Goal: Obtain resource: Download file/media

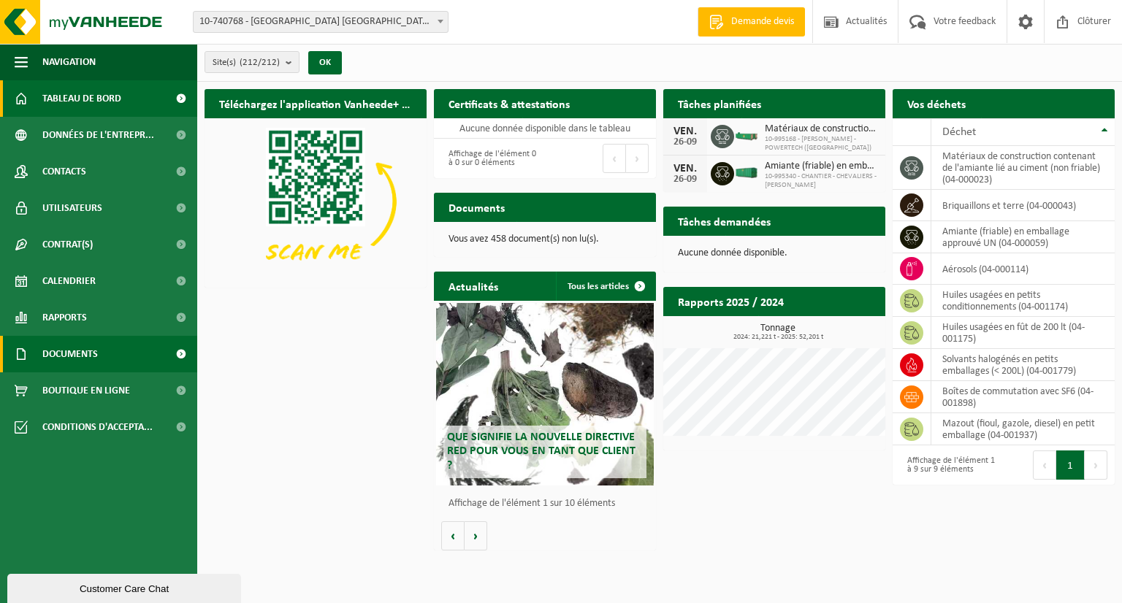
click at [78, 351] on span "Documents" at bounding box center [70, 354] width 56 height 37
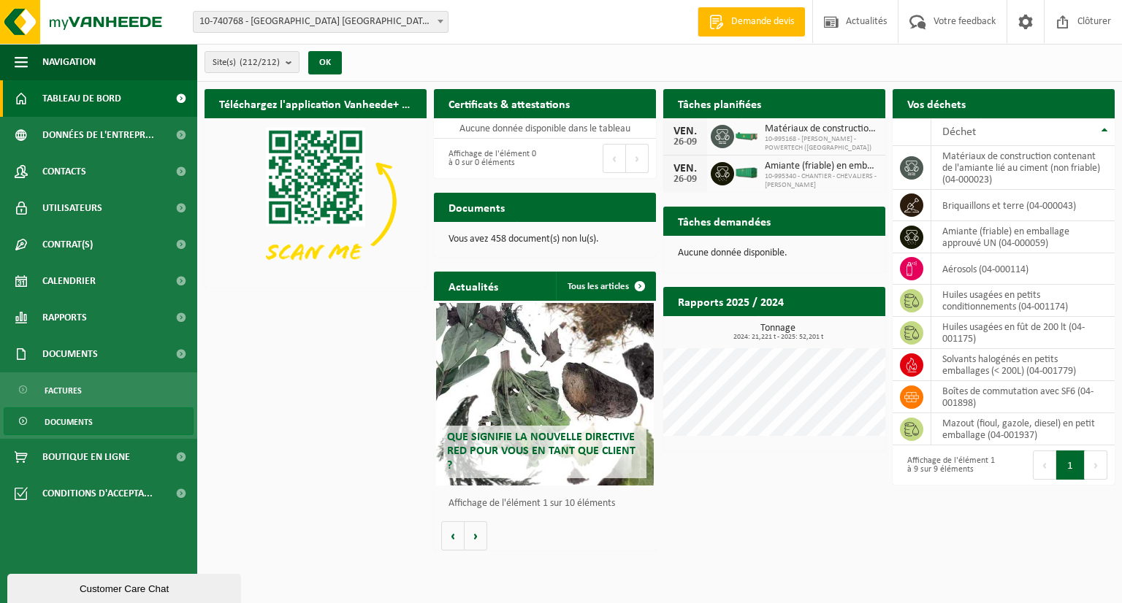
click at [68, 425] on span "Documents" at bounding box center [69, 422] width 48 height 28
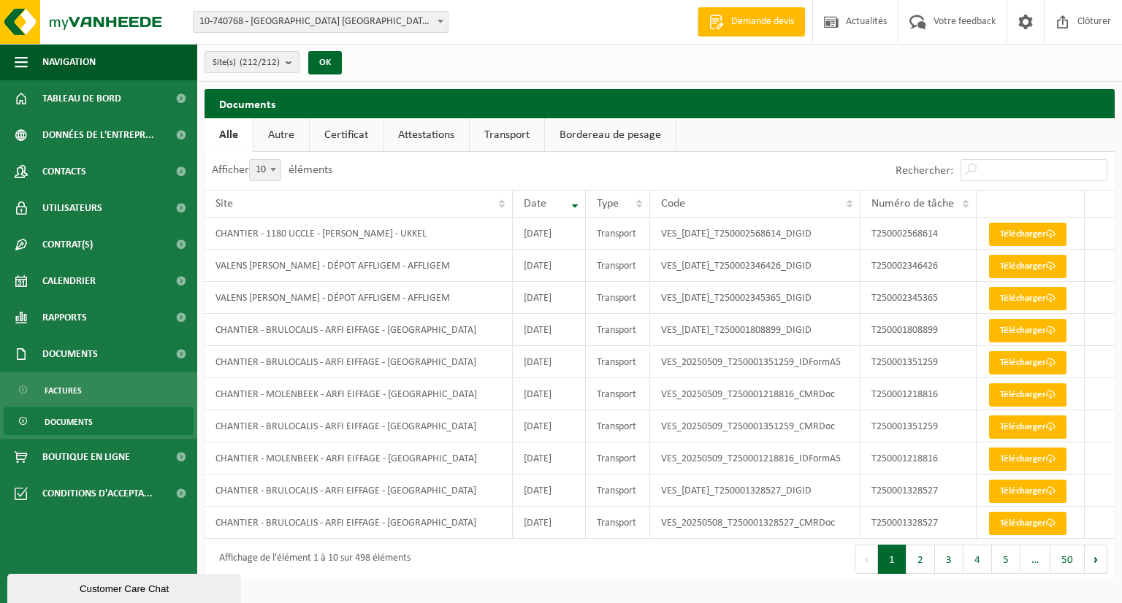
click at [438, 136] on link "Attestations" at bounding box center [425, 135] width 85 height 34
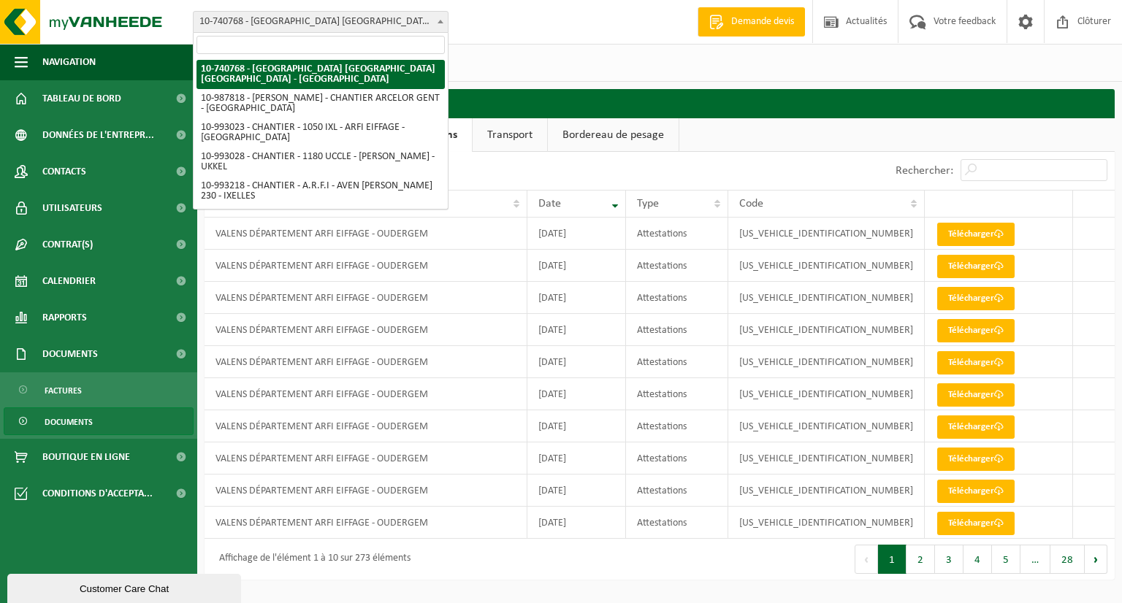
click at [448, 12] on span "10-740768 - [GEOGRAPHIC_DATA] [GEOGRAPHIC_DATA] [GEOGRAPHIC_DATA] - [GEOGRAPHIC…" at bounding box center [321, 22] width 256 height 22
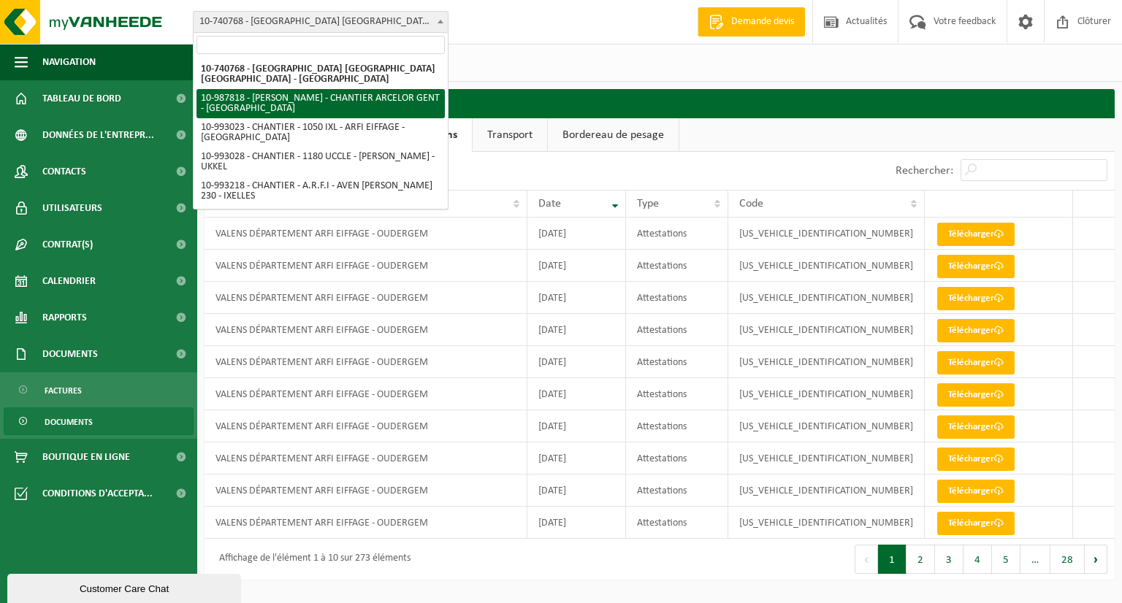
select select "167414"
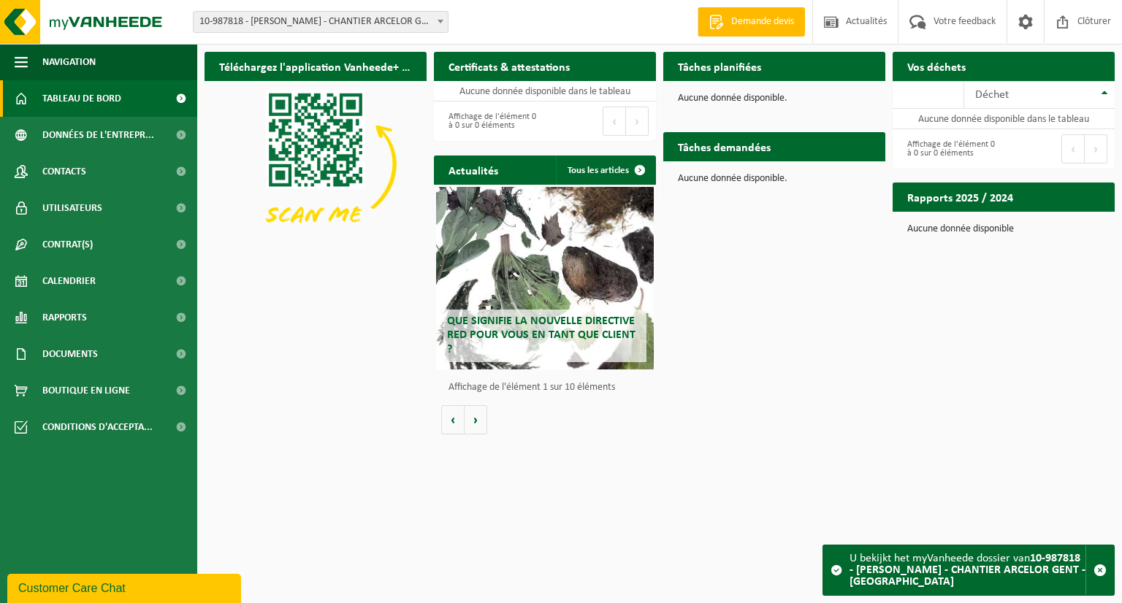
click at [433, 23] on span at bounding box center [440, 21] width 15 height 19
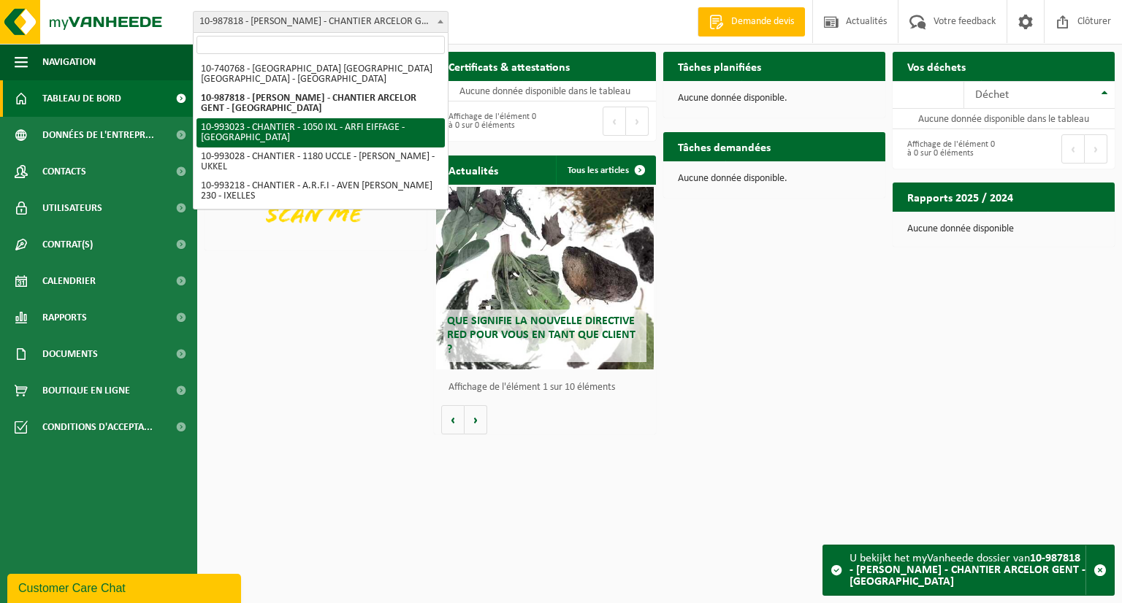
select select "170697"
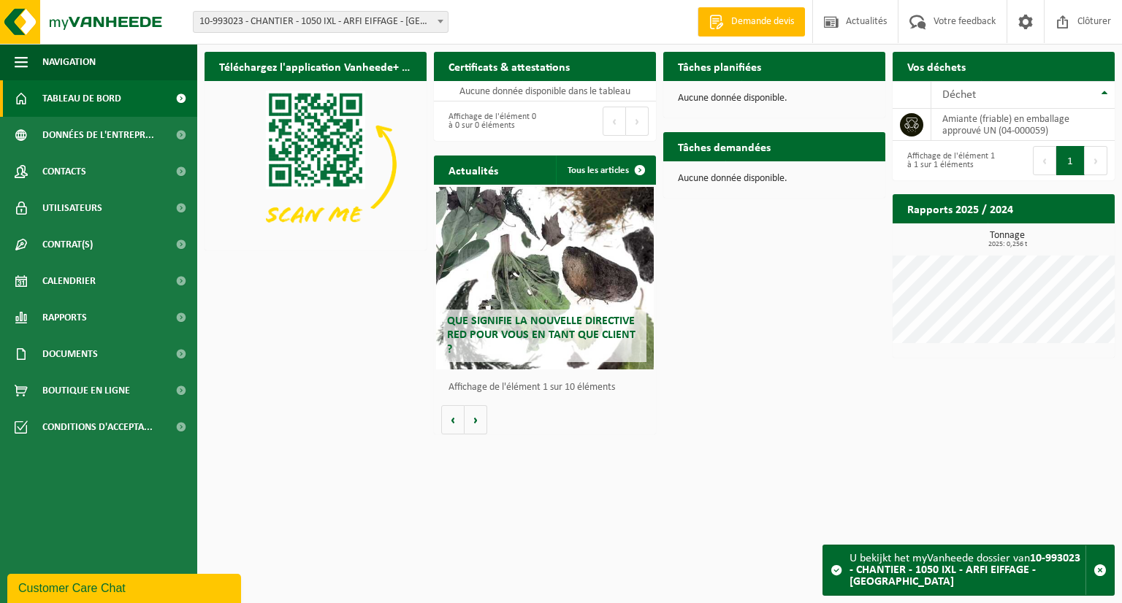
click at [441, 18] on span at bounding box center [440, 21] width 15 height 19
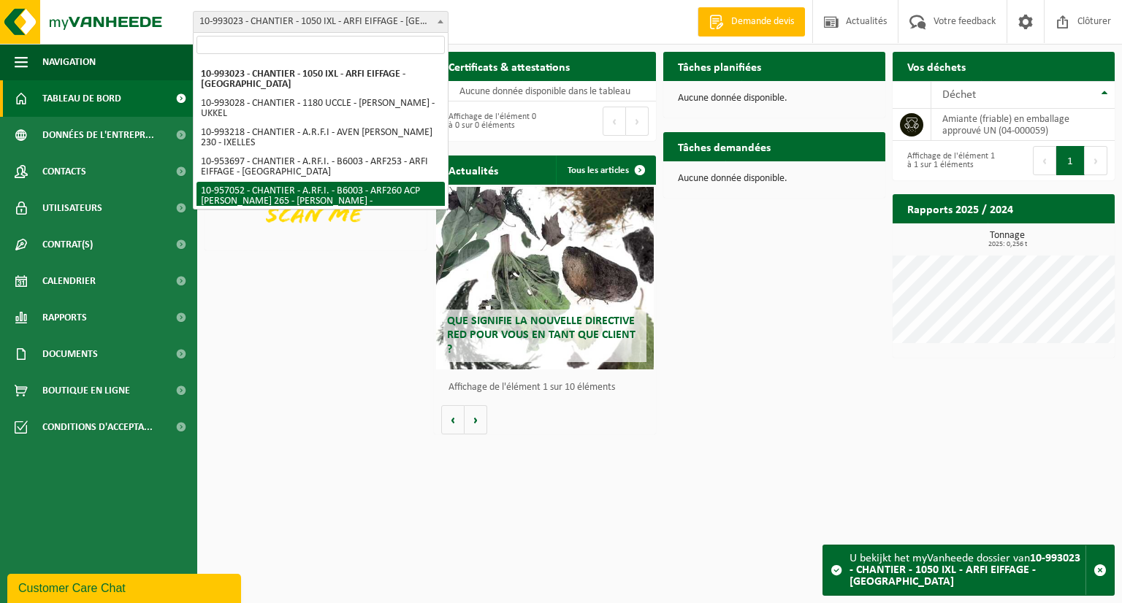
scroll to position [73, 0]
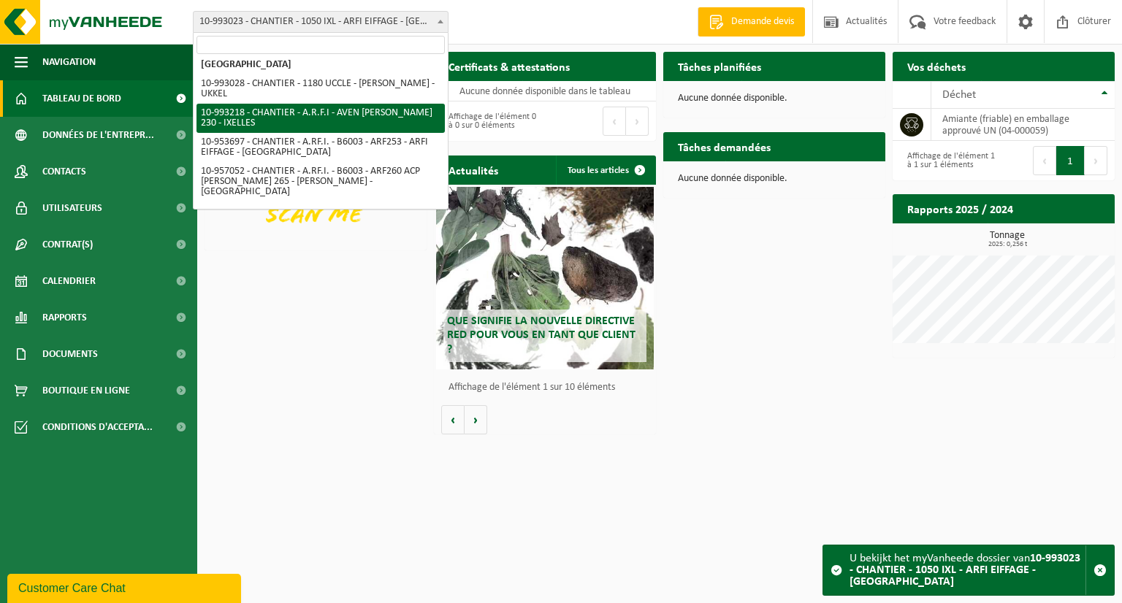
select select "170825"
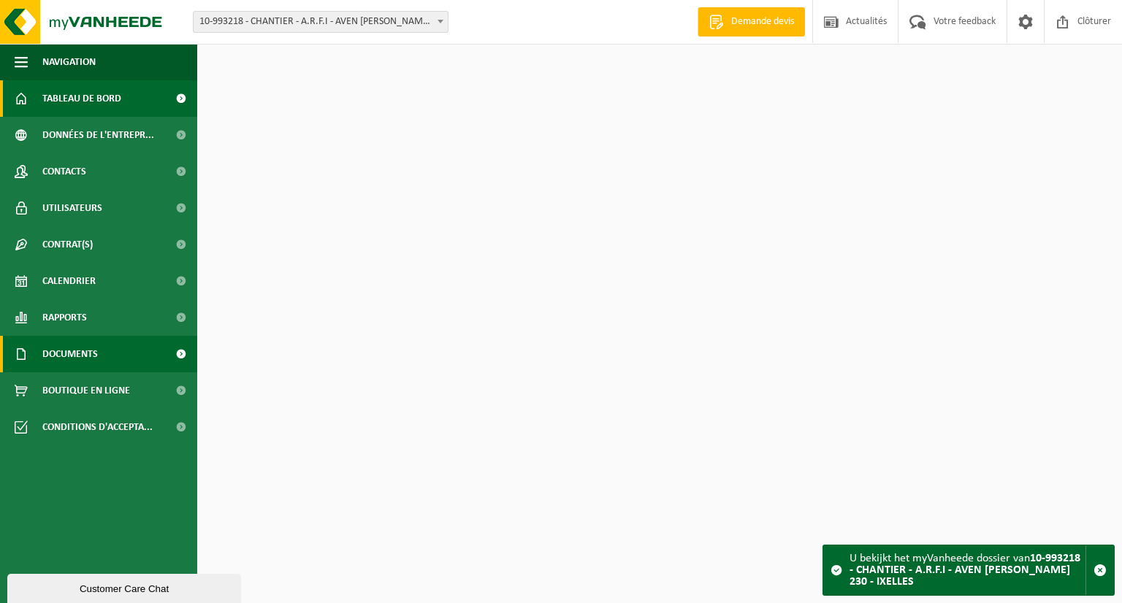
click at [86, 359] on span "Documents" at bounding box center [70, 354] width 56 height 37
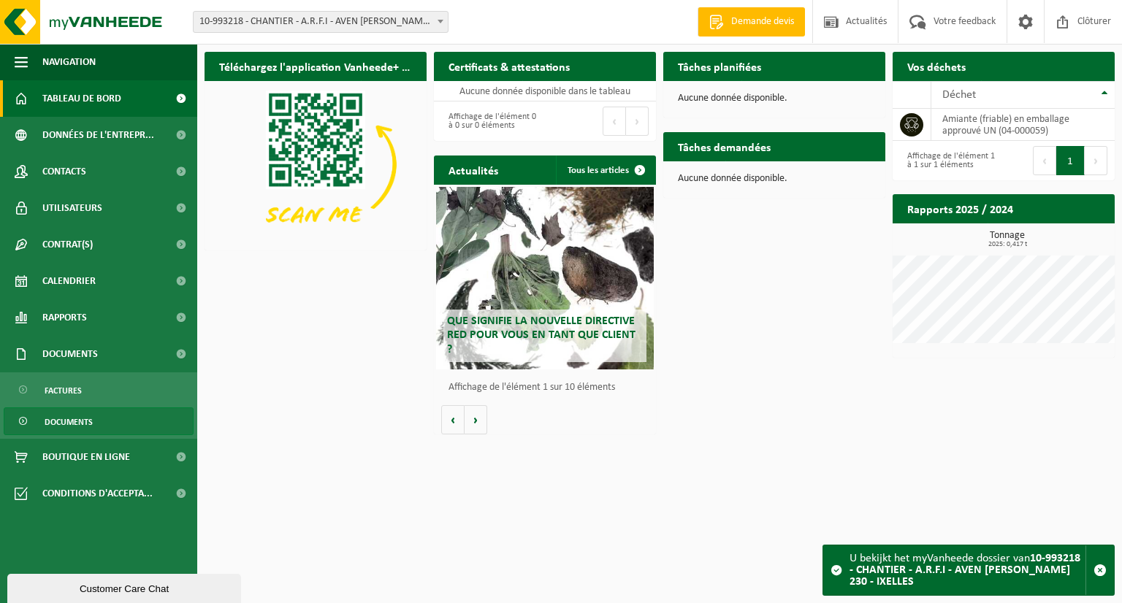
click at [95, 424] on link "Documents" at bounding box center [99, 421] width 190 height 28
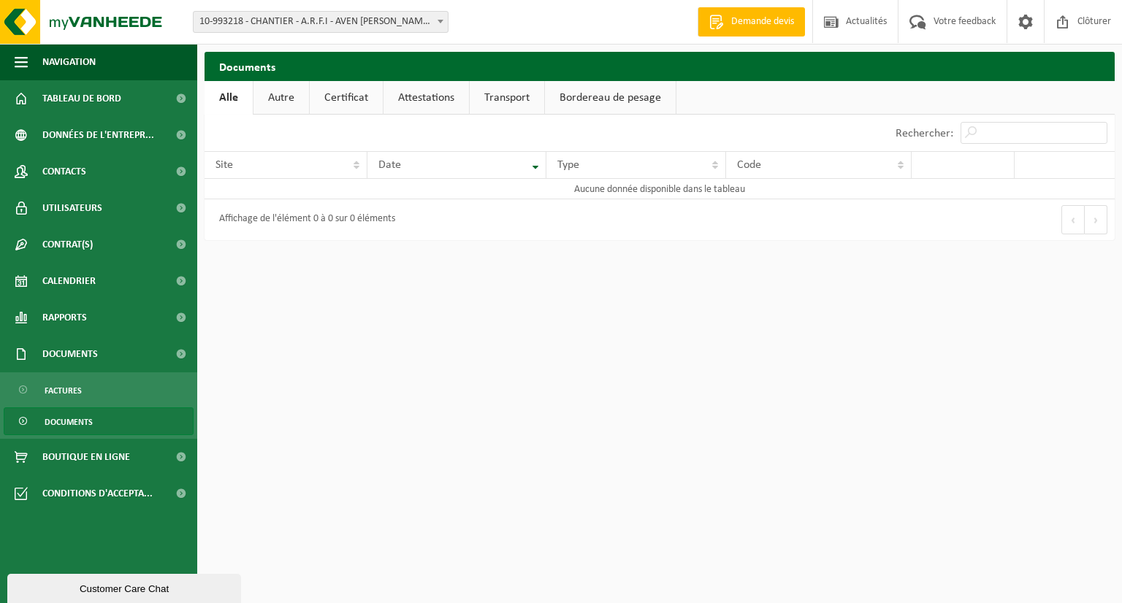
click at [406, 107] on link "Attestations" at bounding box center [425, 98] width 85 height 34
click at [391, 31] on span "10-993218 - CHANTIER - A.R.F.I - AVEN [PERSON_NAME] 230 - IXELLES" at bounding box center [321, 22] width 254 height 20
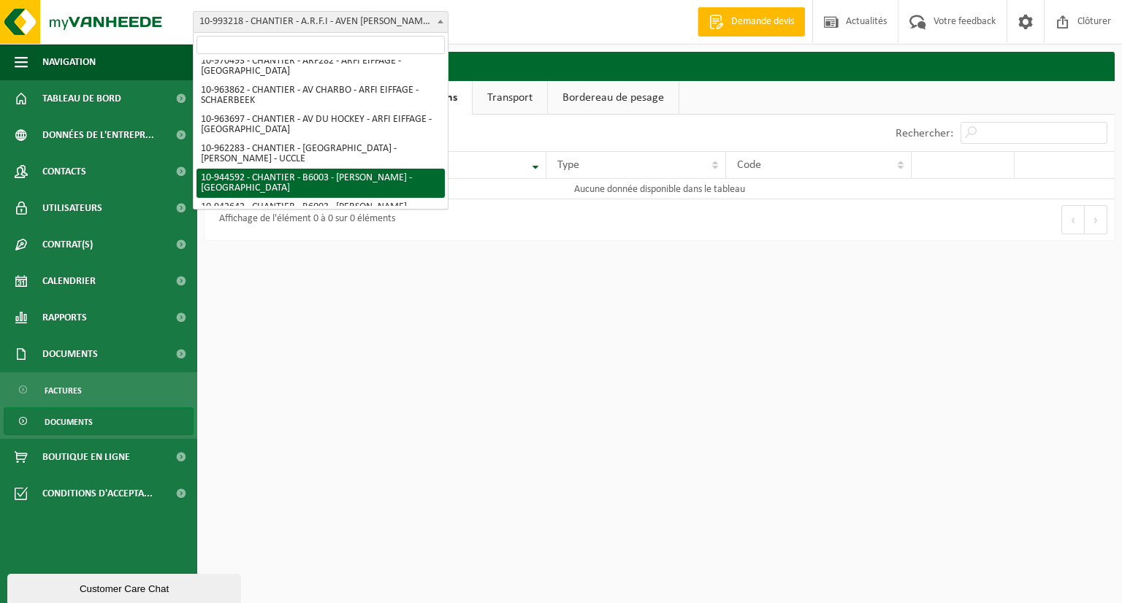
scroll to position [511, 0]
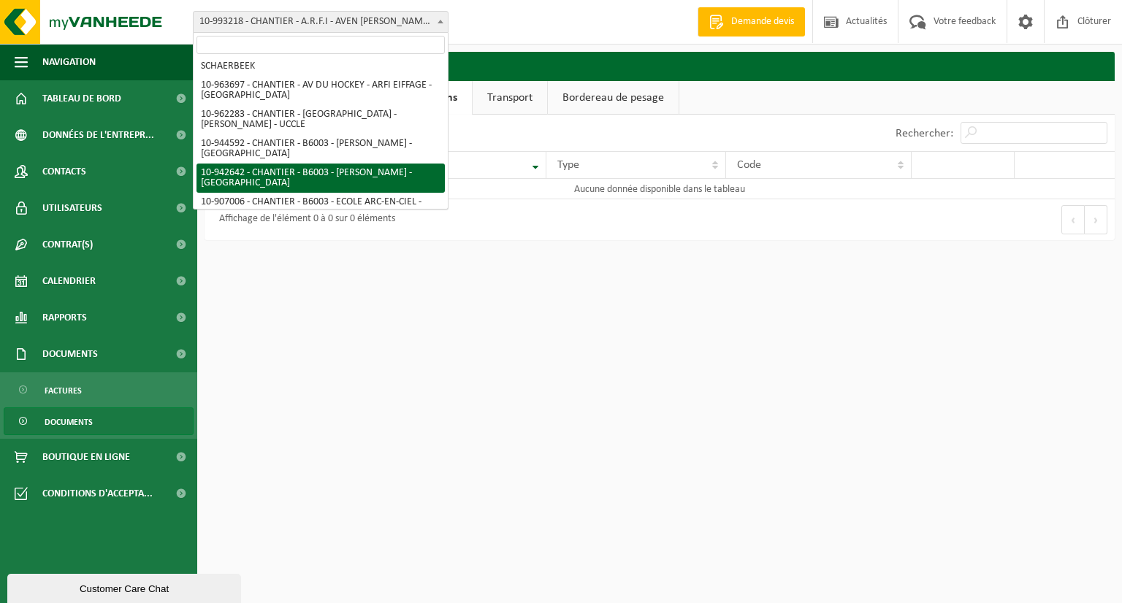
select select "141780"
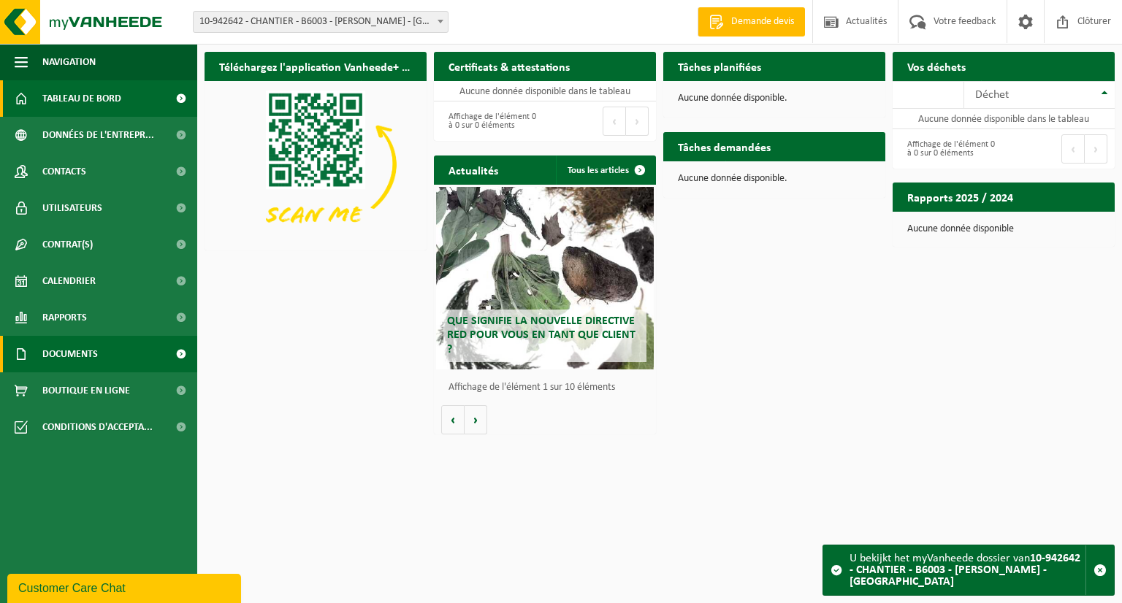
click at [91, 351] on span "Documents" at bounding box center [70, 354] width 56 height 37
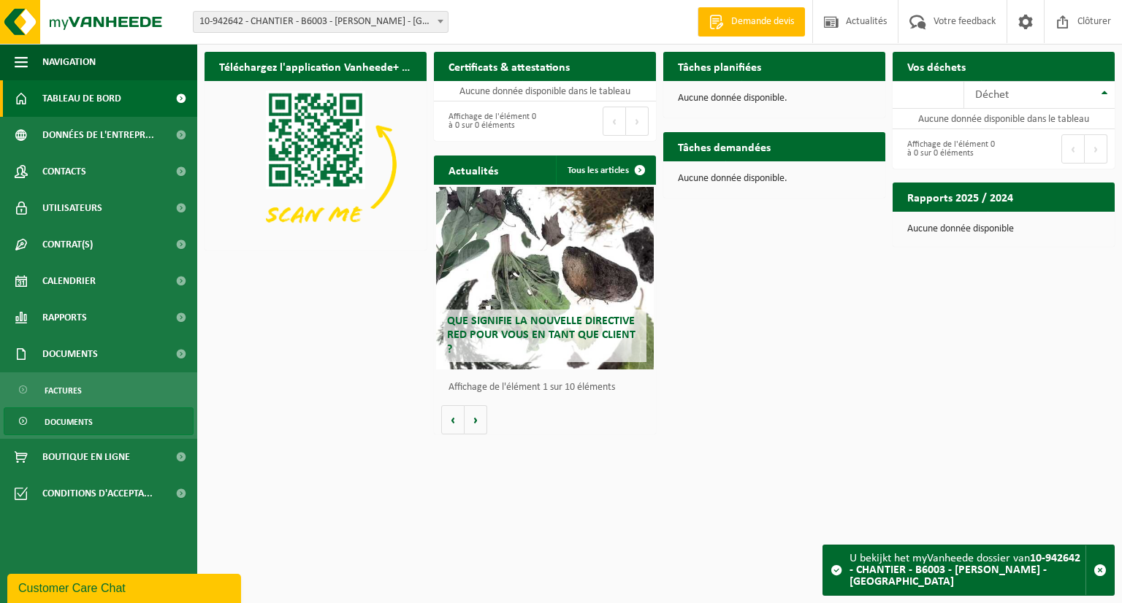
click at [76, 429] on span "Documents" at bounding box center [69, 422] width 48 height 28
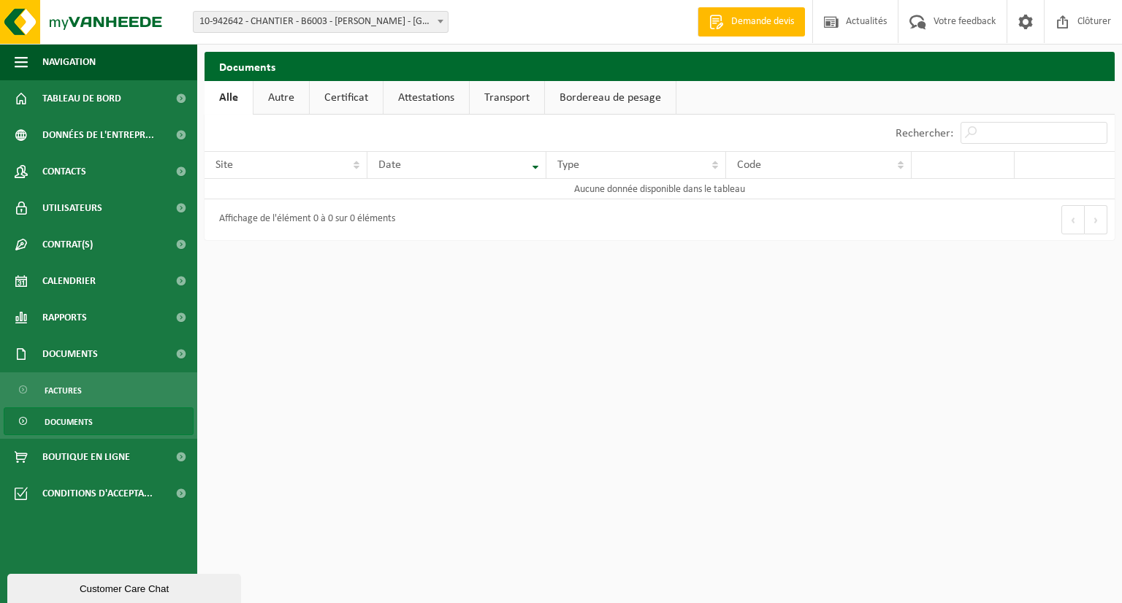
click at [453, 95] on link "Attestations" at bounding box center [425, 98] width 85 height 34
click at [362, 21] on span "10-942642 - CHANTIER - B6003 - [PERSON_NAME] - [GEOGRAPHIC_DATA]" at bounding box center [321, 22] width 254 height 20
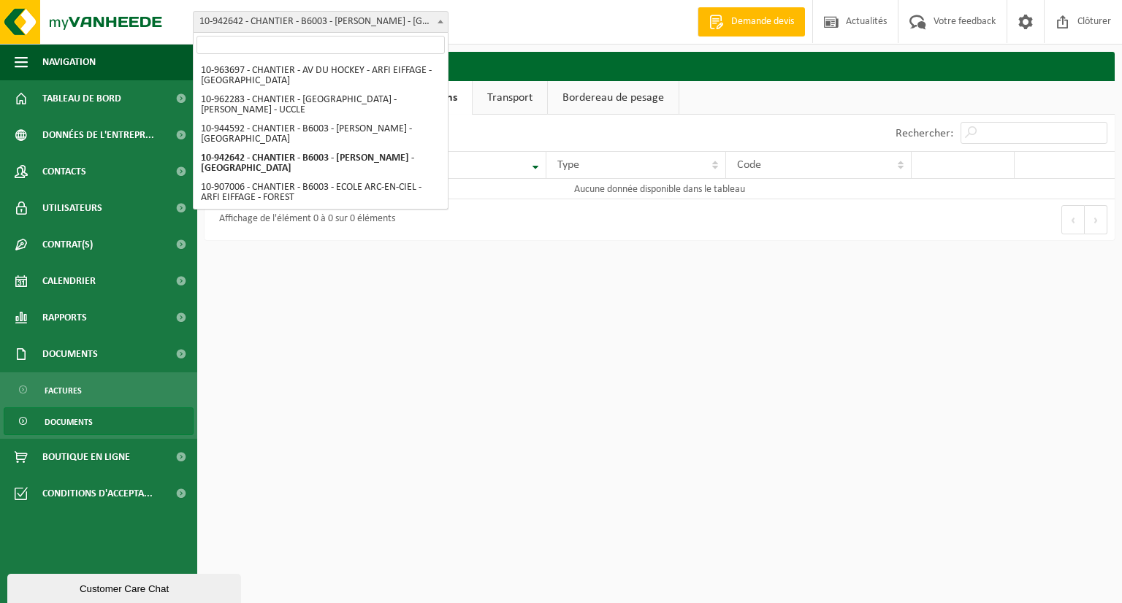
scroll to position [1840, 0]
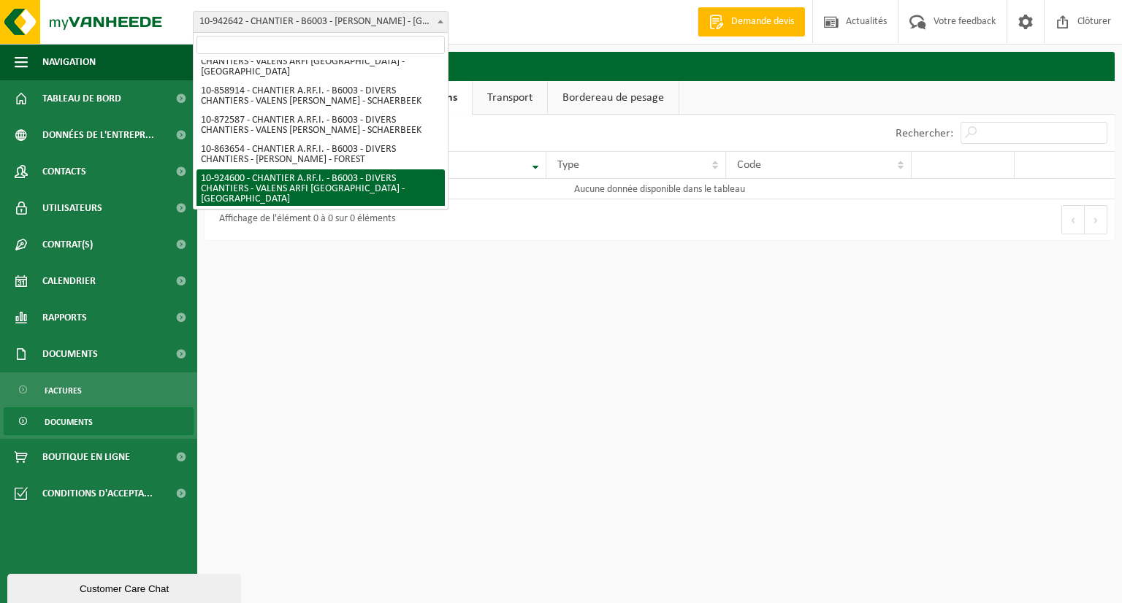
select select "131480"
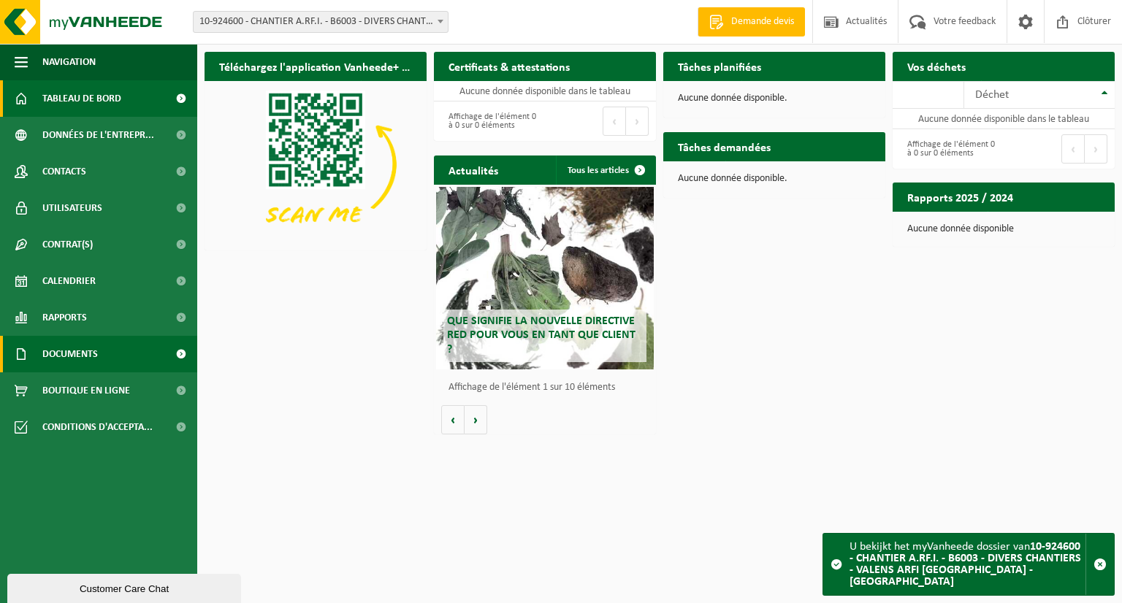
click at [181, 353] on span at bounding box center [180, 354] width 33 height 37
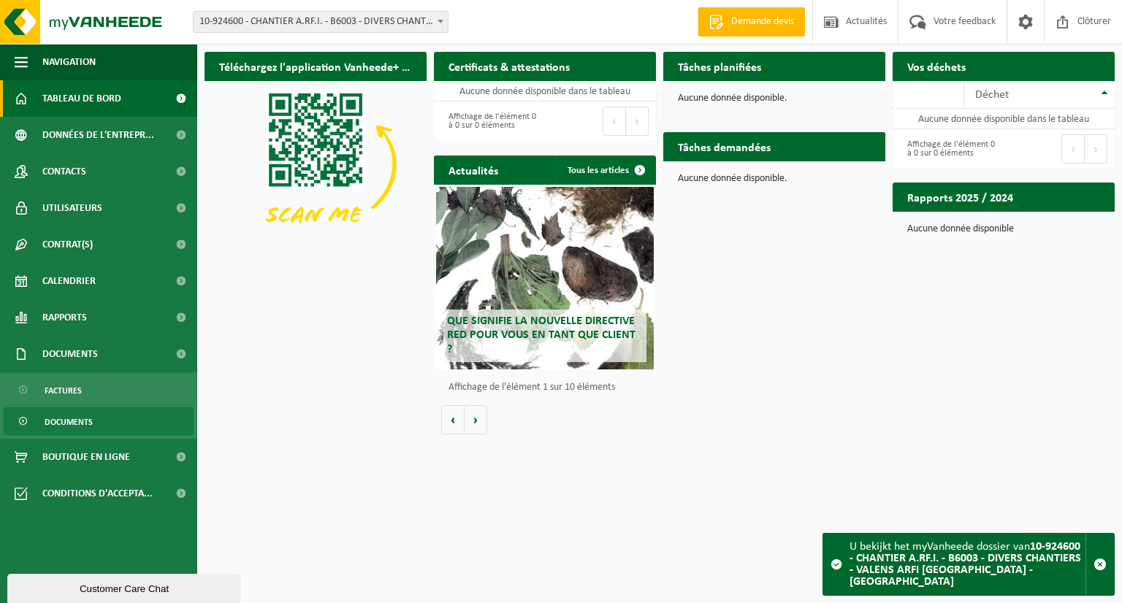
click at [93, 424] on link "Documents" at bounding box center [99, 421] width 190 height 28
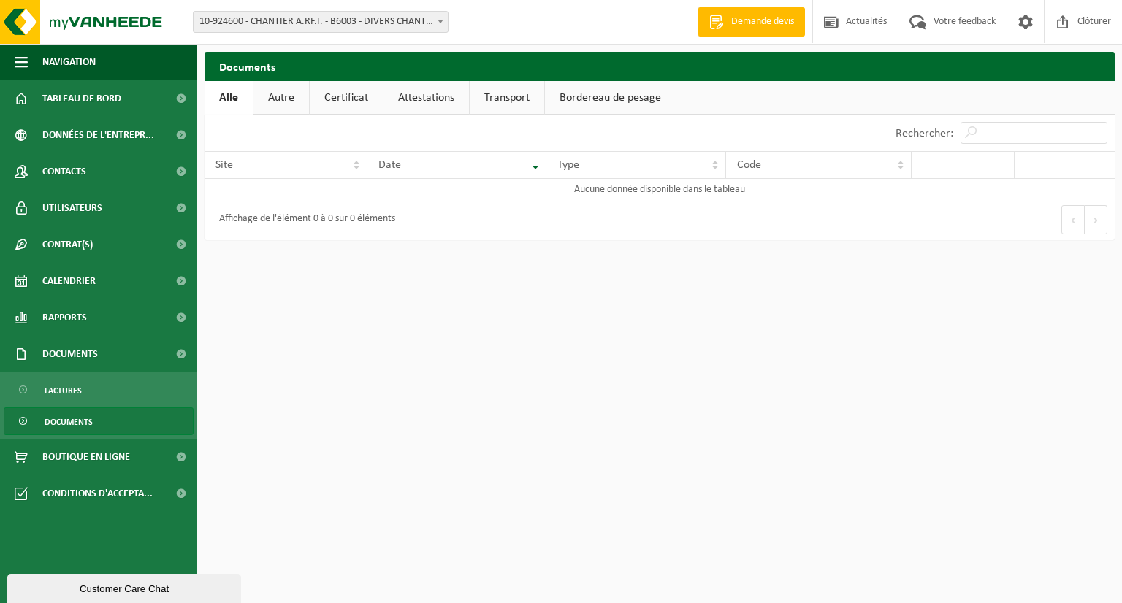
click at [427, 96] on link "Attestations" at bounding box center [425, 98] width 85 height 34
click at [339, 89] on link "Certificat" at bounding box center [345, 98] width 73 height 34
click at [296, 24] on span "10-924600 - CHANTIER A.RF.I. - B6003 - DIVERS CHANTIERS - VALENS ARFI [GEOGRAPH…" at bounding box center [321, 22] width 254 height 20
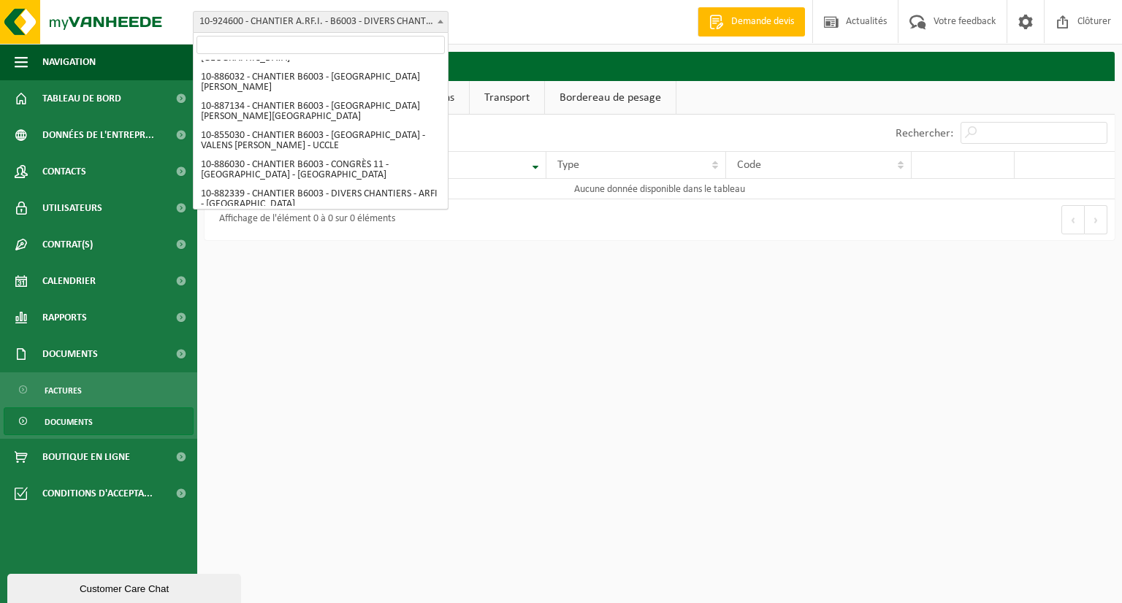
scroll to position [3447, 0]
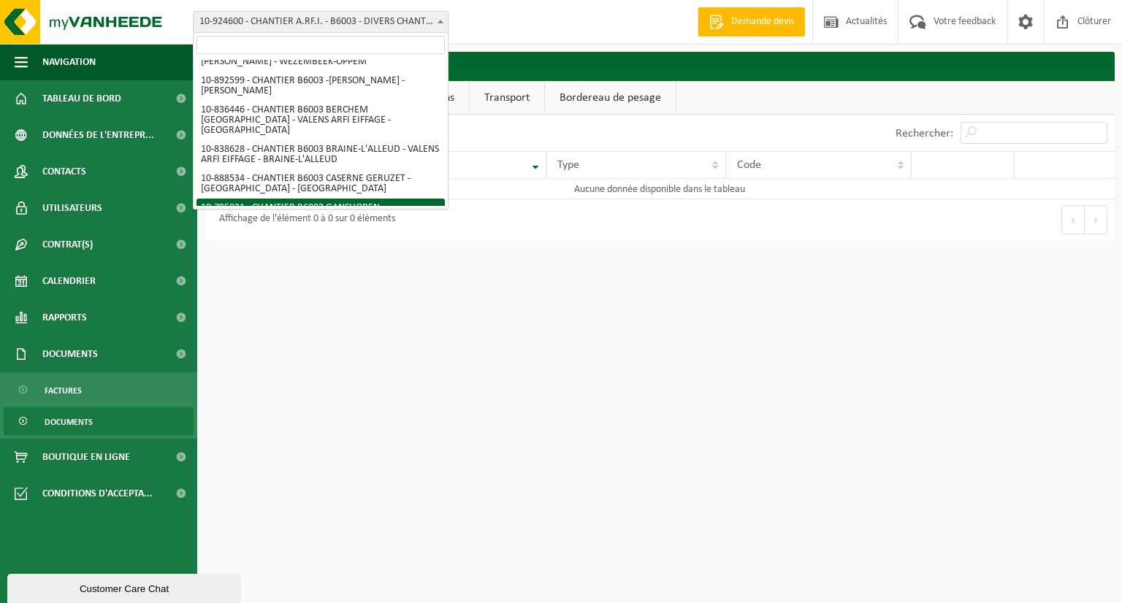
select select "32208"
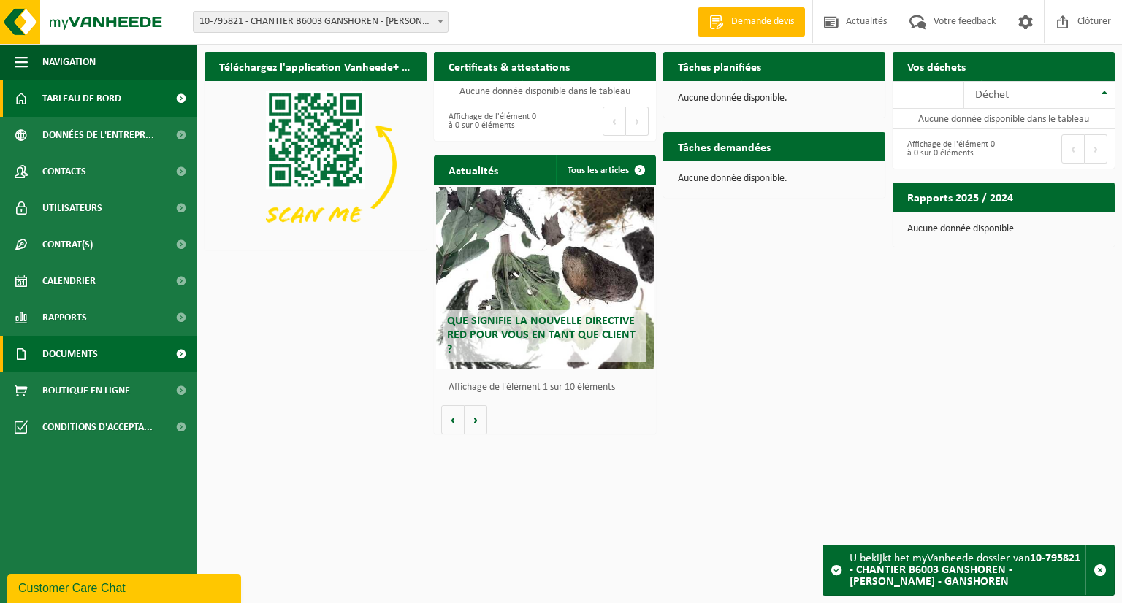
drag, startPoint x: 107, startPoint y: 353, endPoint x: 114, endPoint y: 351, distance: 7.6
click at [107, 353] on link "Documents" at bounding box center [98, 354] width 197 height 37
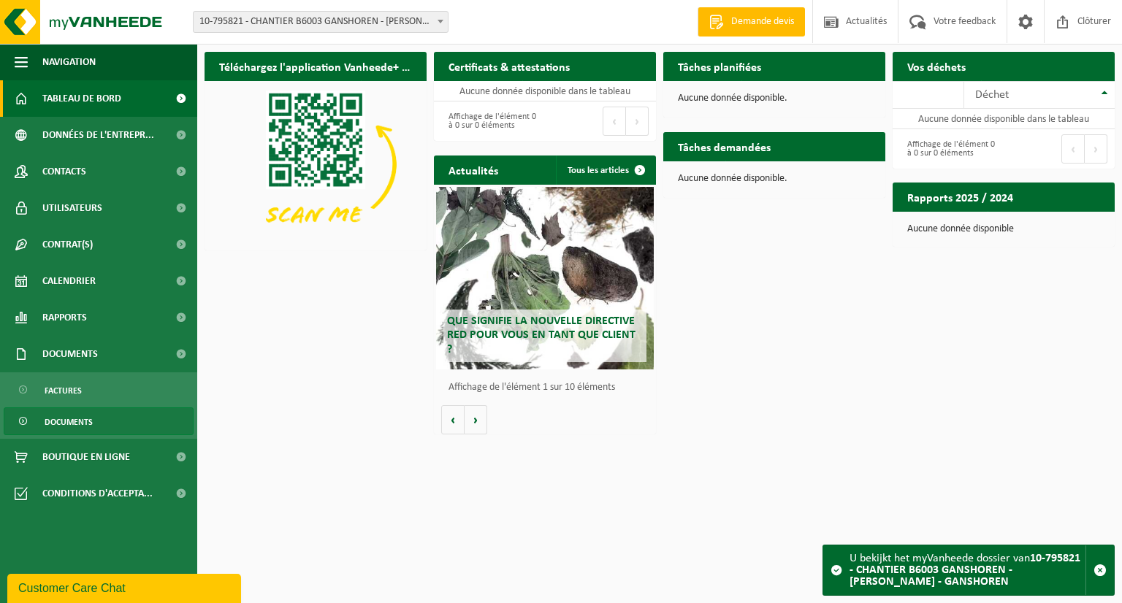
click at [65, 422] on span "Documents" at bounding box center [69, 422] width 48 height 28
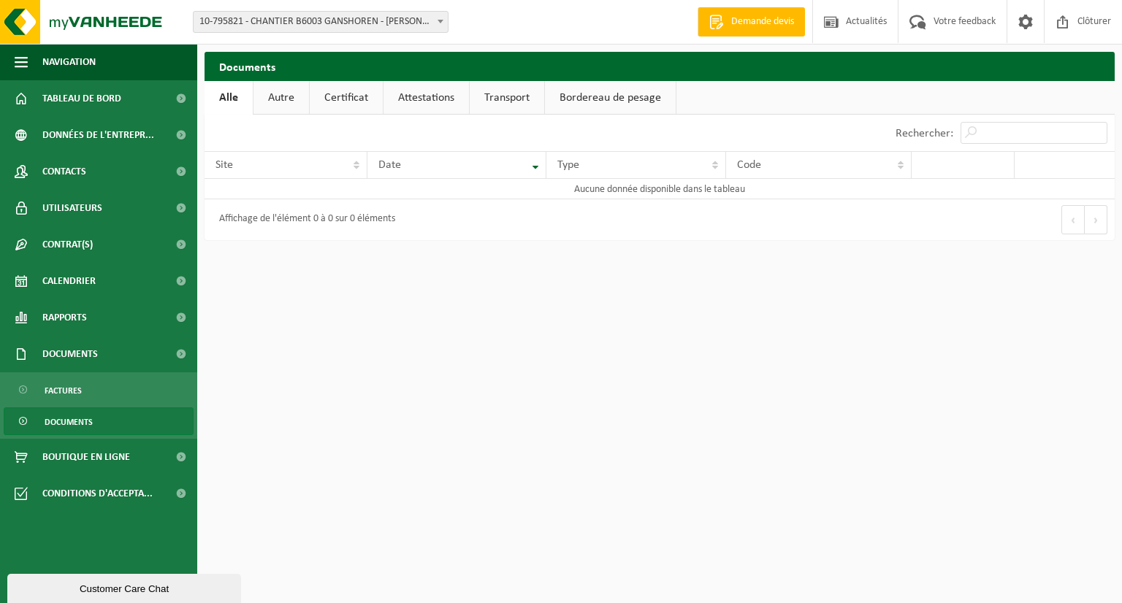
click at [416, 96] on link "Attestations" at bounding box center [425, 98] width 85 height 34
click at [90, 103] on span "Tableau de bord" at bounding box center [81, 98] width 79 height 37
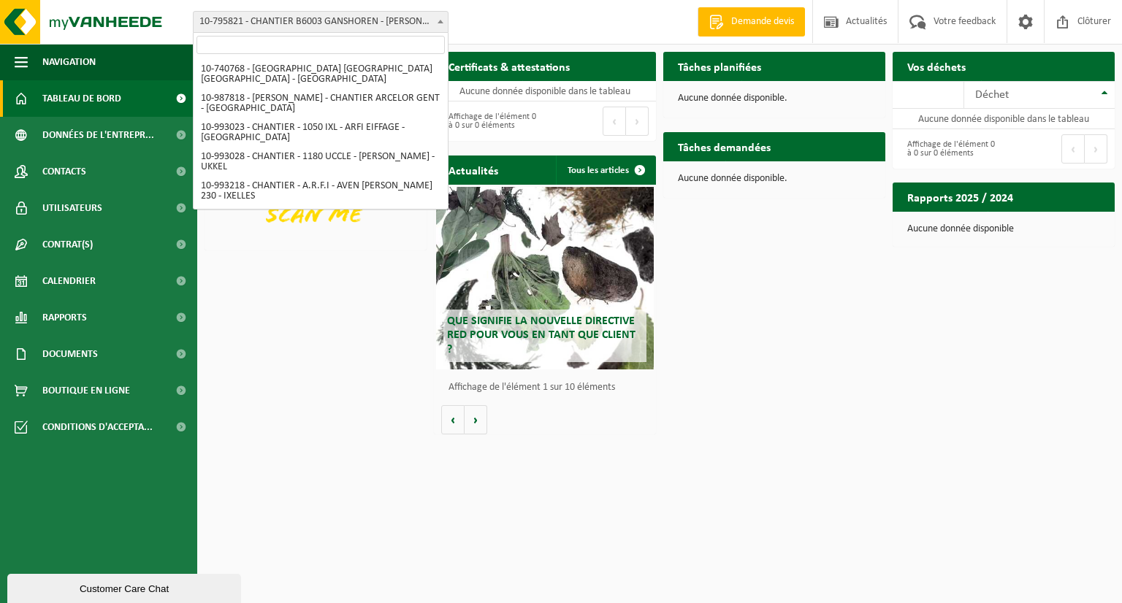
click at [444, 24] on span at bounding box center [440, 21] width 15 height 19
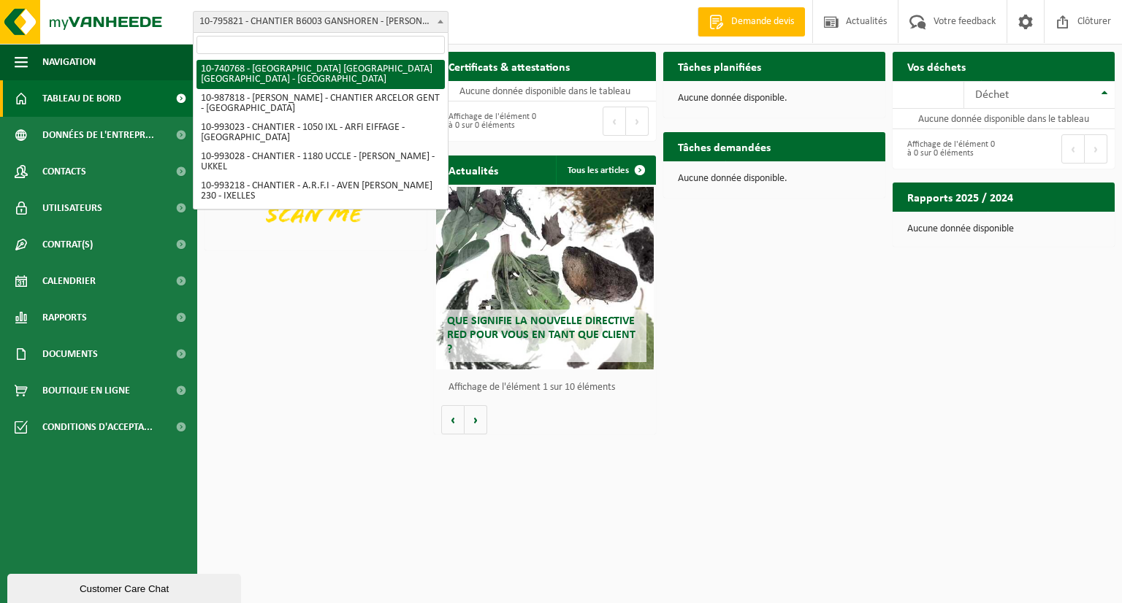
select select "26715"
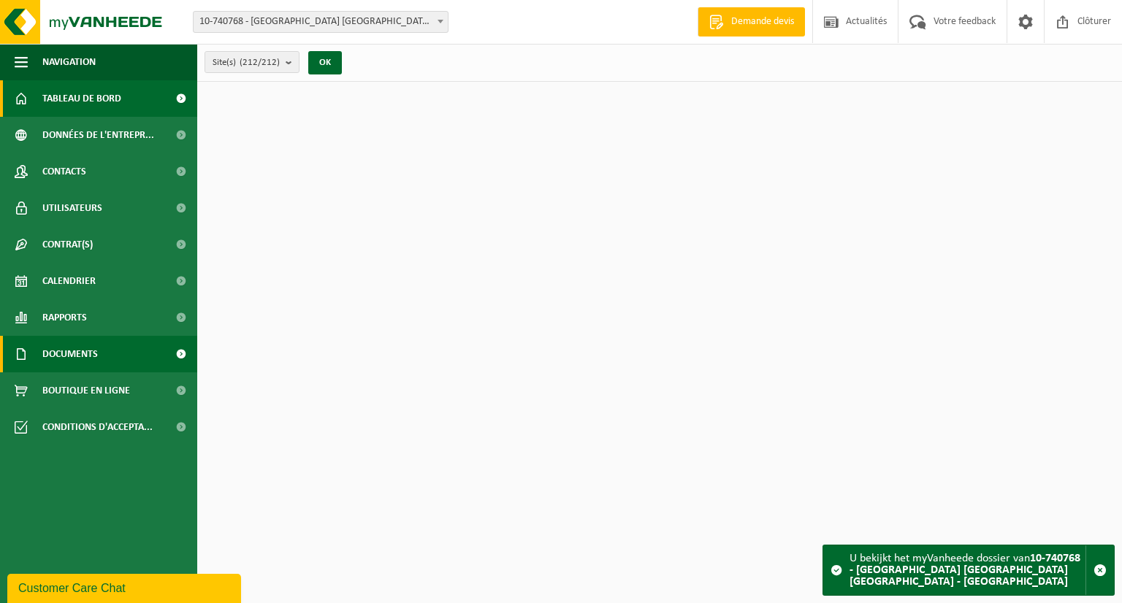
click at [79, 348] on span "Documents" at bounding box center [70, 354] width 56 height 37
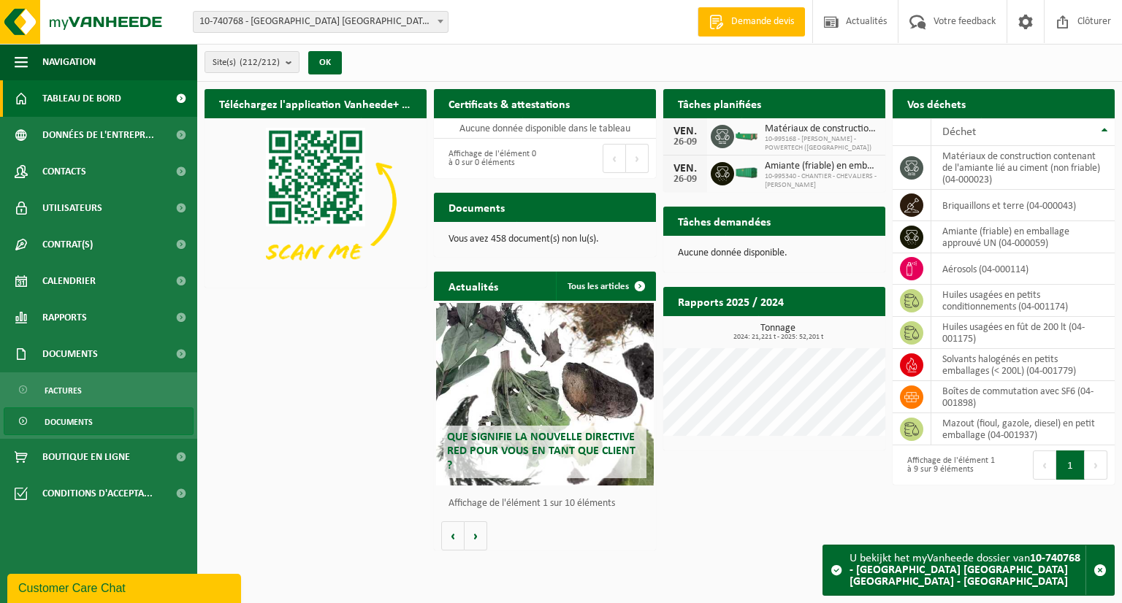
click at [90, 413] on span "Documents" at bounding box center [69, 422] width 48 height 28
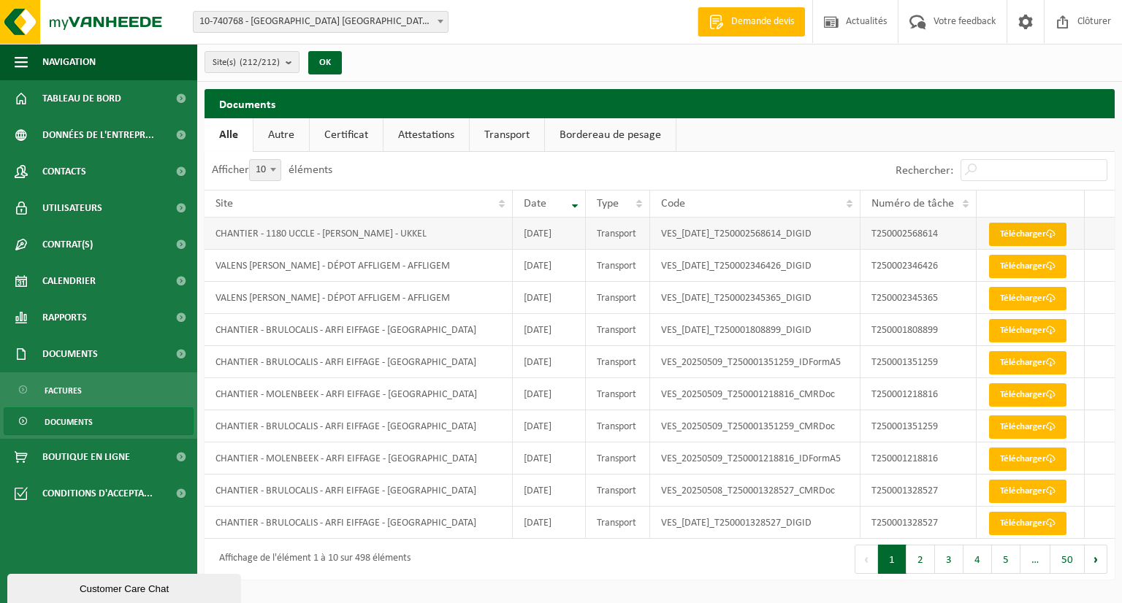
click at [1009, 231] on link "Télécharger" at bounding box center [1027, 234] width 77 height 23
click at [449, 132] on link "Attestations" at bounding box center [425, 135] width 85 height 34
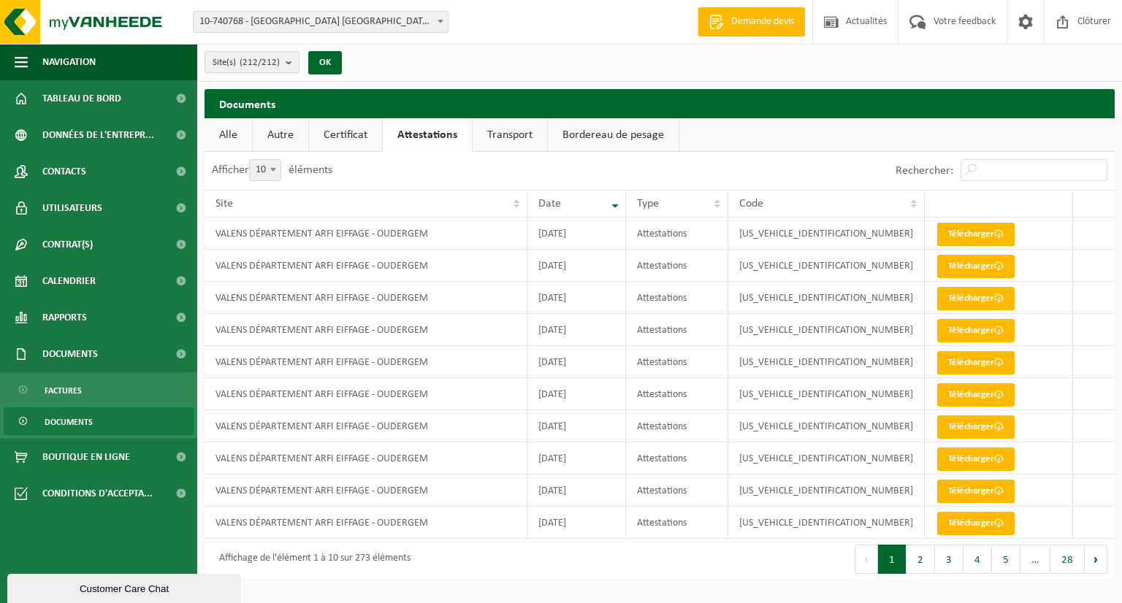
click at [356, 147] on link "Certificat" at bounding box center [345, 135] width 73 height 34
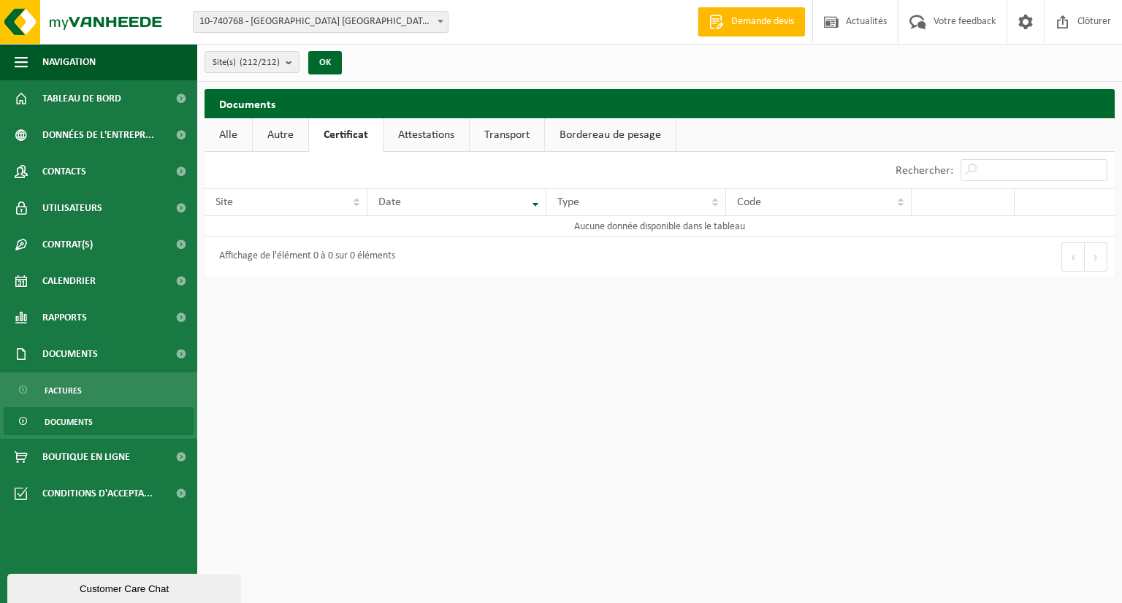
click at [294, 144] on link "Autre" at bounding box center [281, 135] width 56 height 34
click at [213, 134] on link "Alle" at bounding box center [227, 135] width 47 height 34
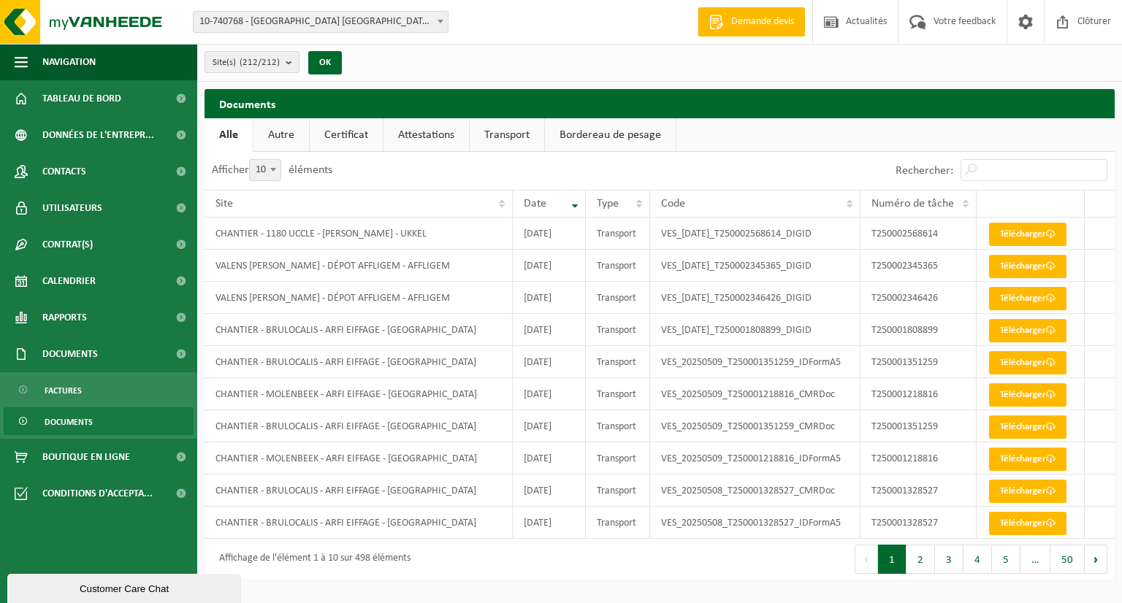
click at [609, 136] on link "Bordereau de pesage" at bounding box center [610, 135] width 131 height 34
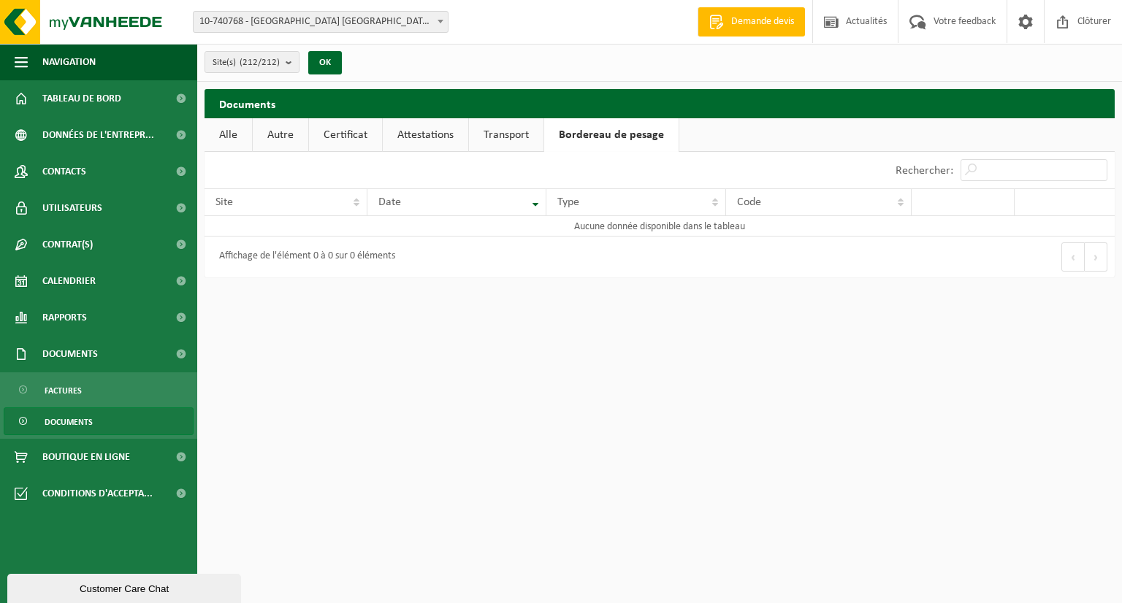
click at [522, 136] on link "Transport" at bounding box center [506, 135] width 74 height 34
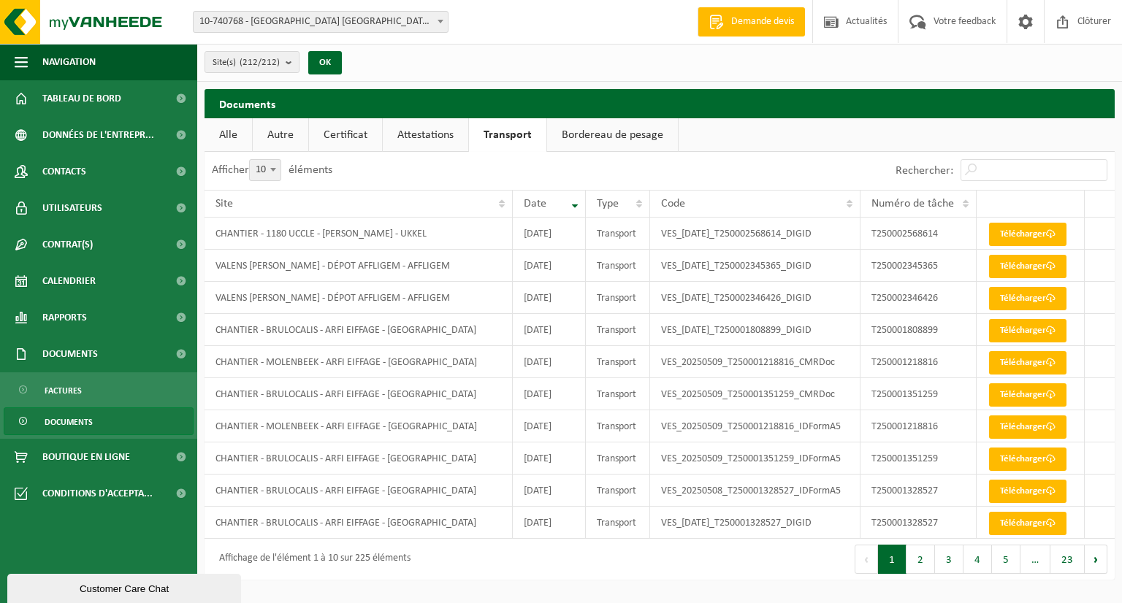
click at [458, 131] on link "Attestations" at bounding box center [425, 135] width 85 height 34
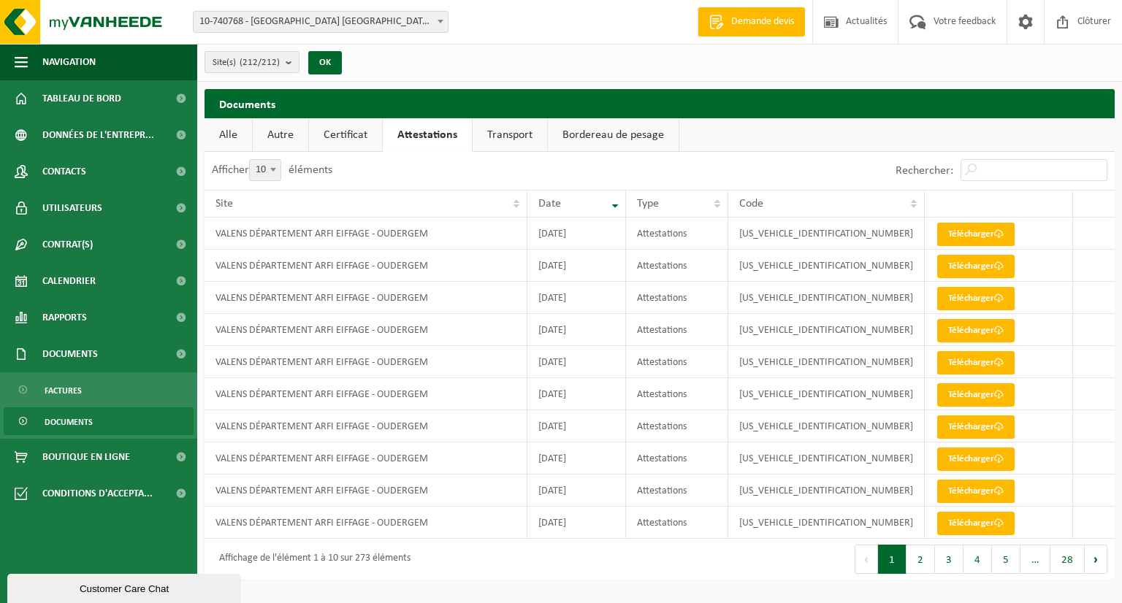
click at [76, 426] on span "Documents" at bounding box center [69, 422] width 48 height 28
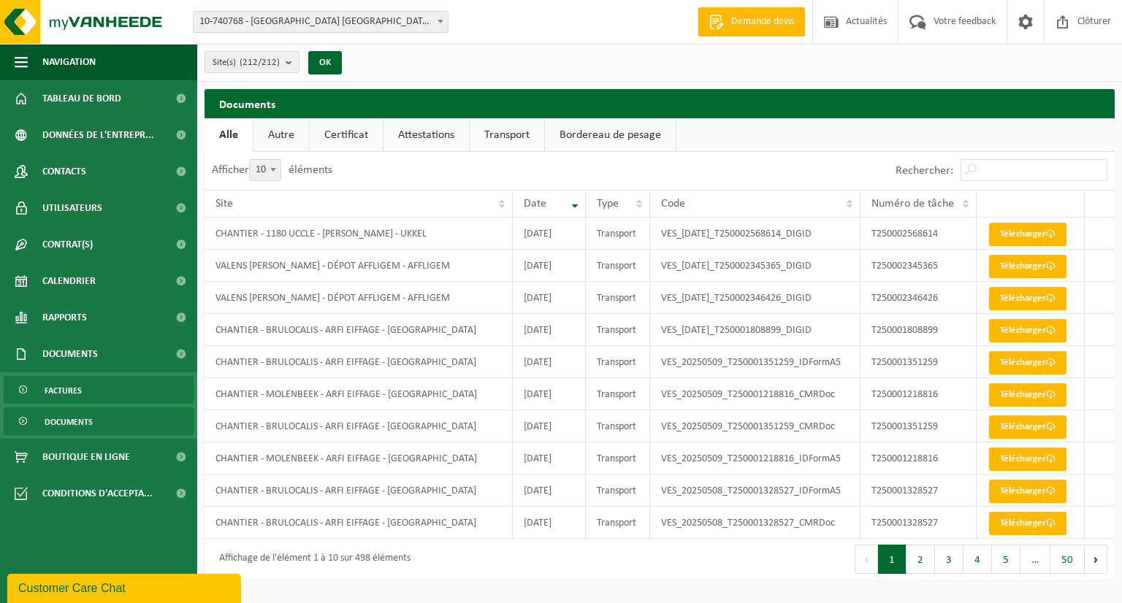
click at [64, 387] on span "Factures" at bounding box center [63, 391] width 37 height 28
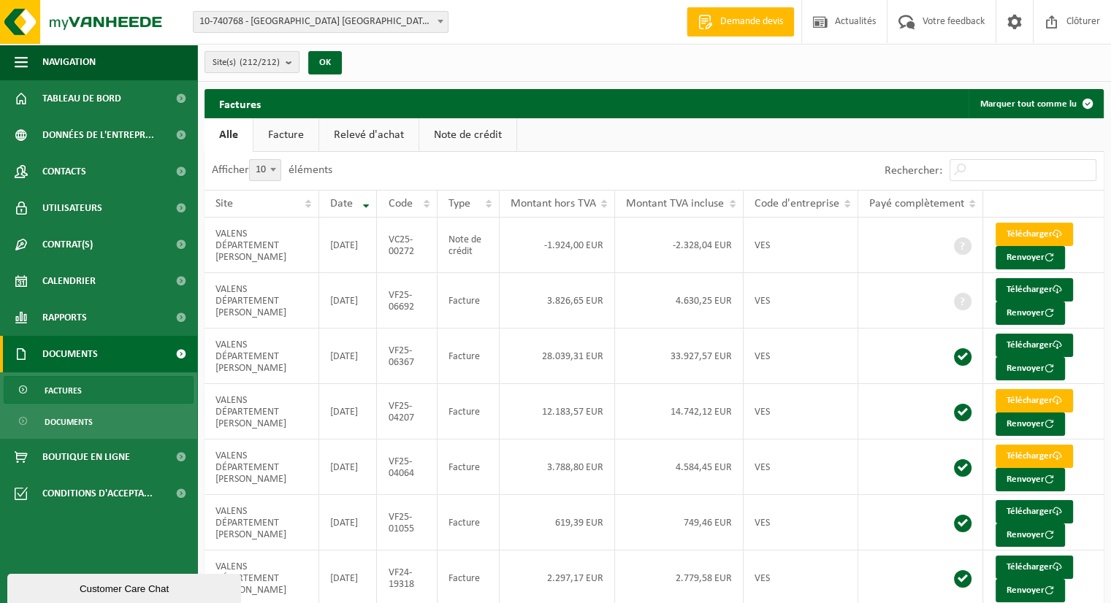
click at [287, 69] on b "submit" at bounding box center [292, 62] width 13 height 20
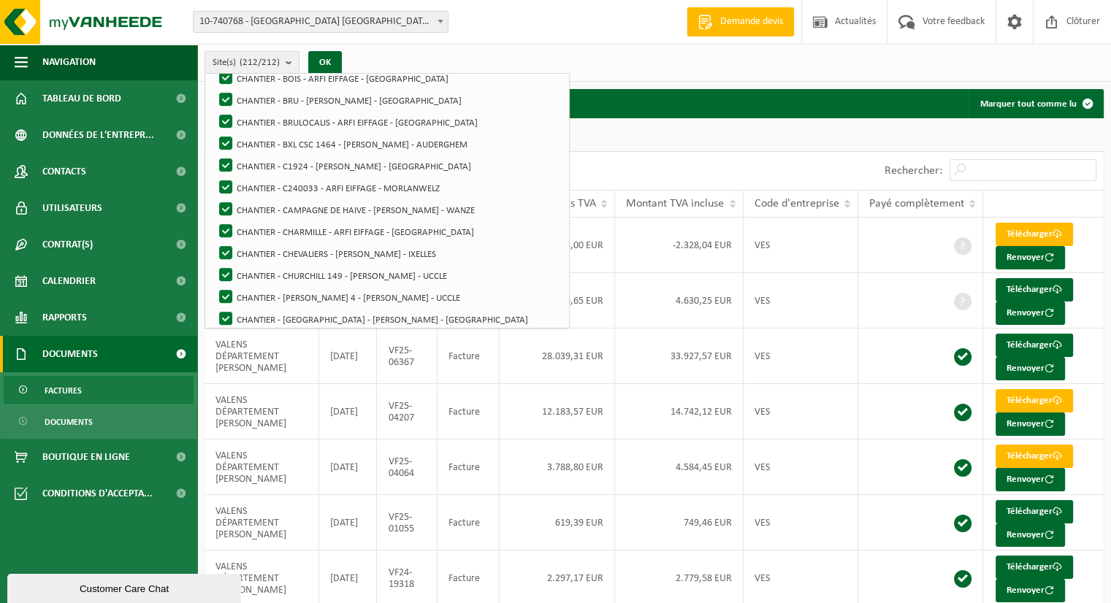
scroll to position [139, 0]
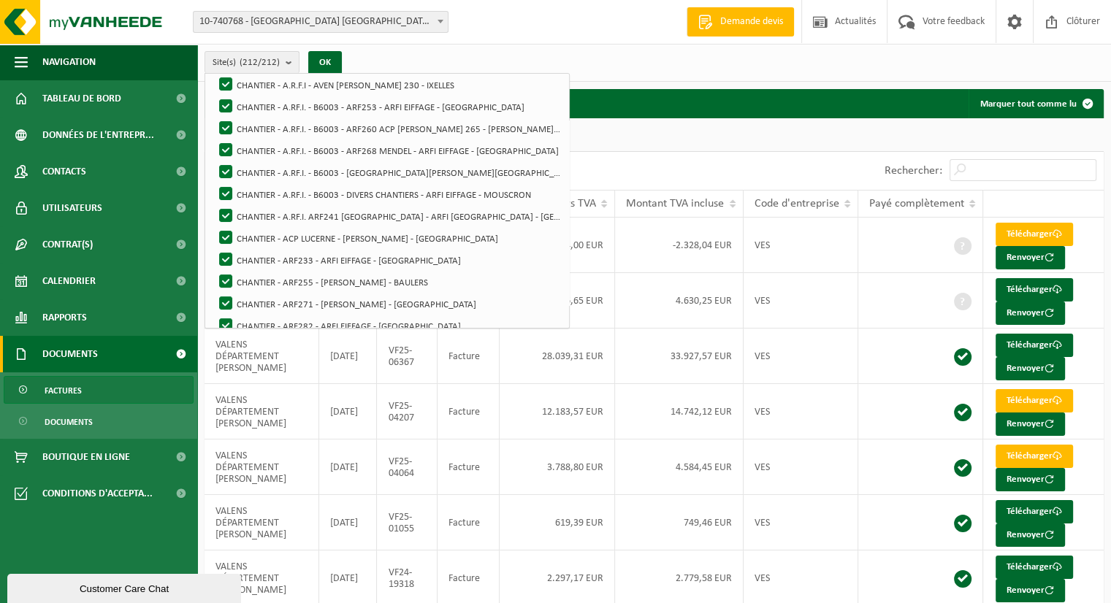
click at [386, 45] on div "Site(s) (212/212) Tout sélectionner Tout désélectionner VALENS DÉPARTEMENT ARFI…" at bounding box center [654, 63] width 914 height 38
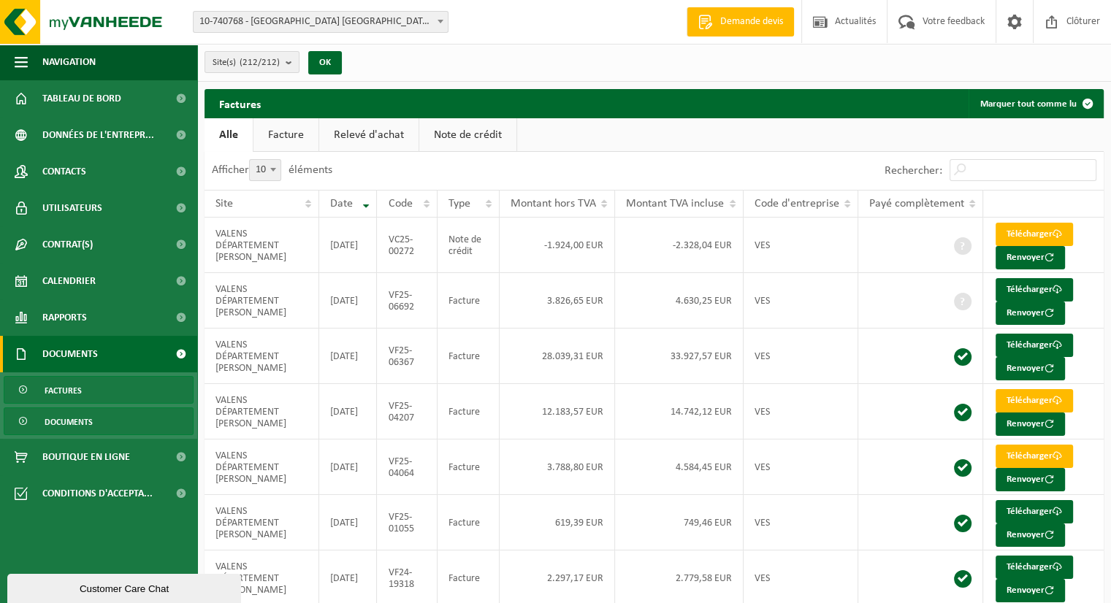
click at [69, 424] on span "Documents" at bounding box center [69, 422] width 48 height 28
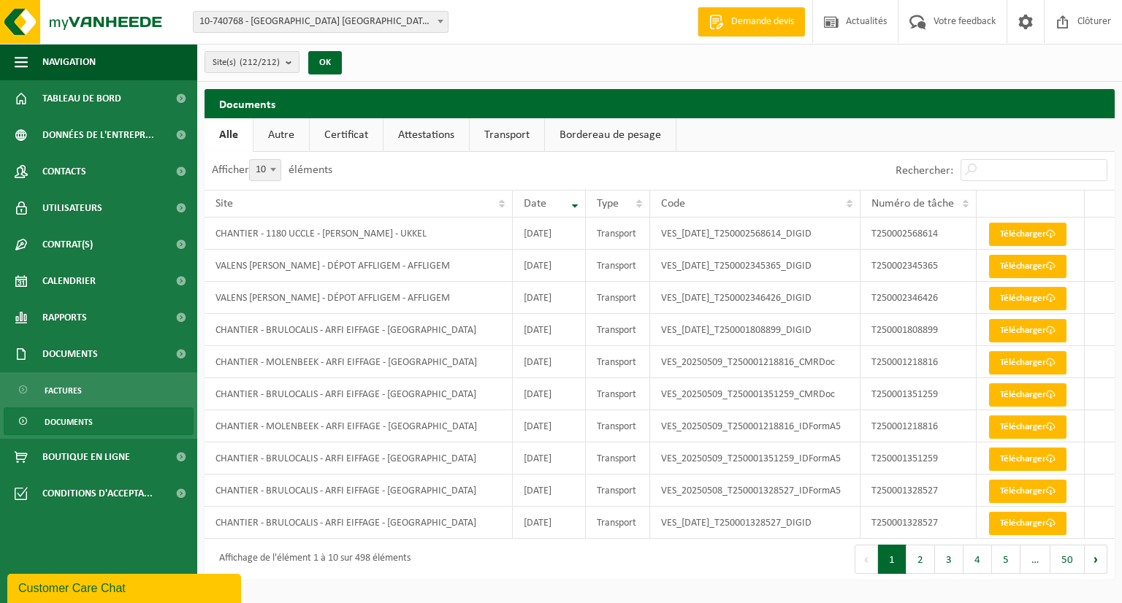
click at [284, 135] on link "Autre" at bounding box center [281, 135] width 56 height 34
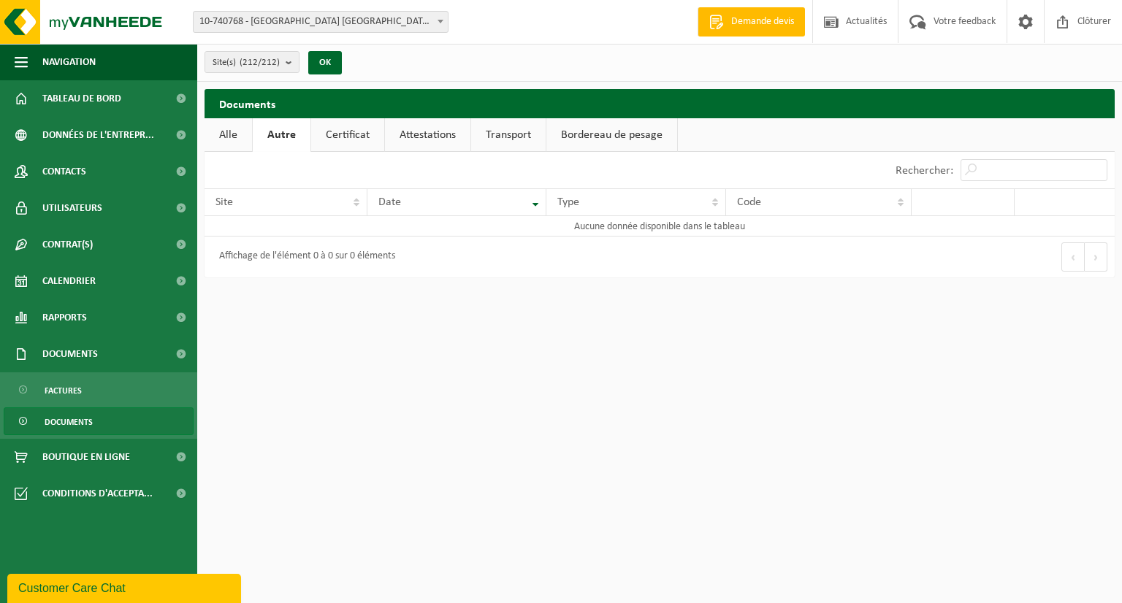
click at [229, 143] on link "Alle" at bounding box center [227, 135] width 47 height 34
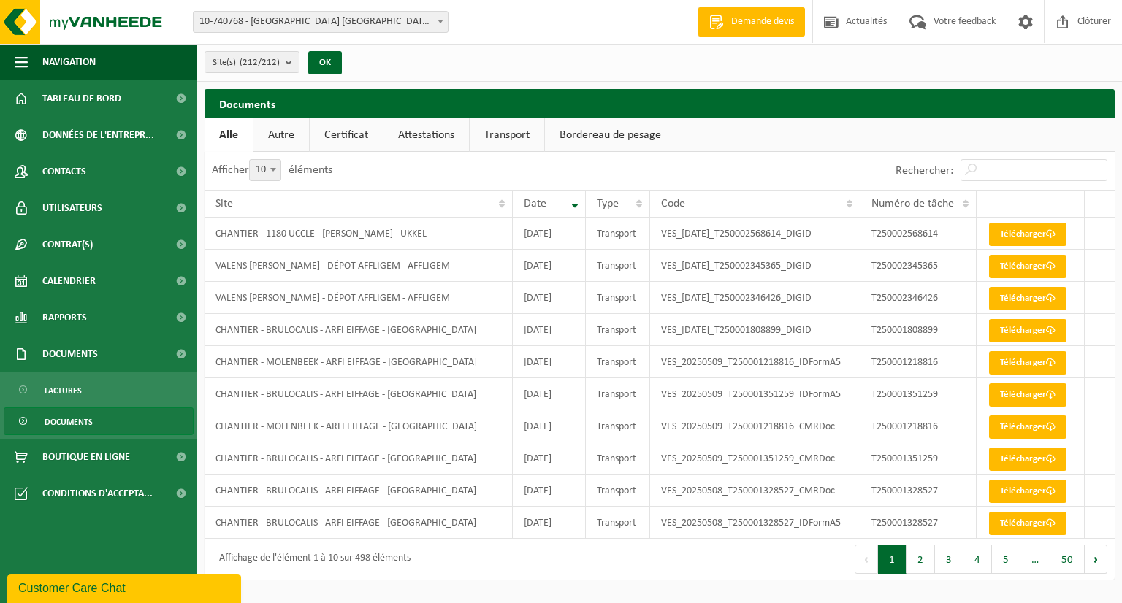
click at [295, 138] on link "Autre" at bounding box center [281, 135] width 56 height 34
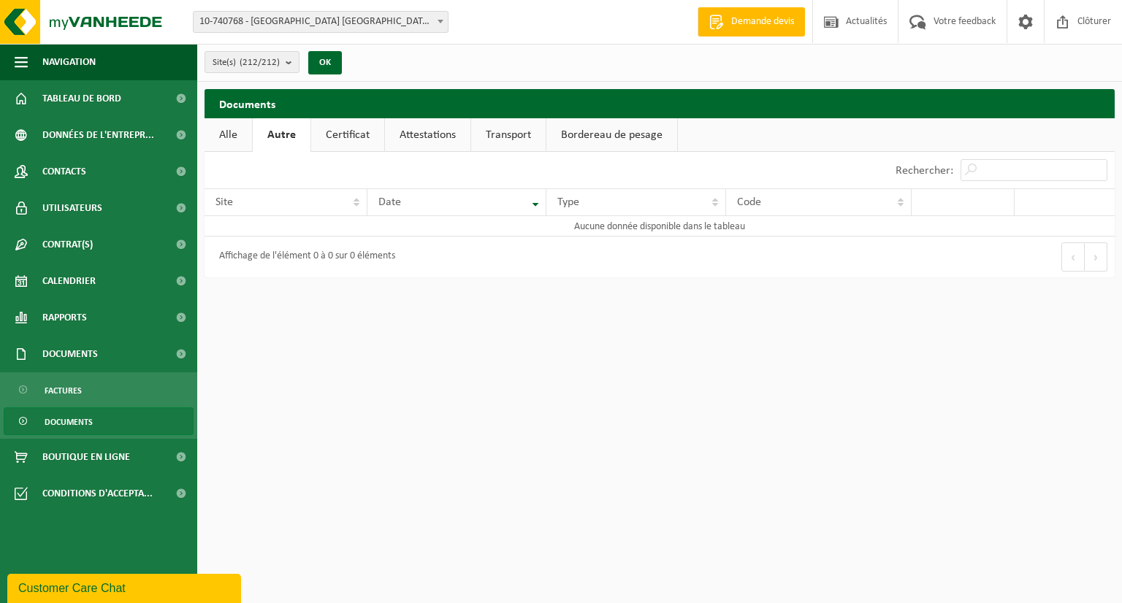
click at [322, 126] on link "Certificat" at bounding box center [347, 135] width 73 height 34
click at [56, 422] on span "Documents" at bounding box center [69, 422] width 48 height 28
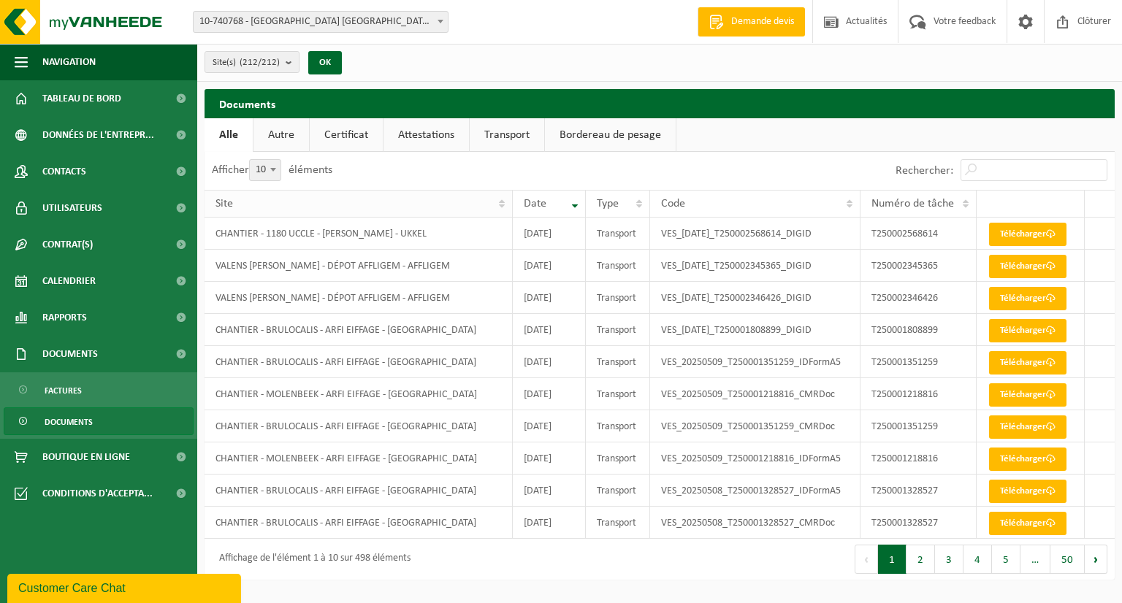
drag, startPoint x: 429, startPoint y: 268, endPoint x: 434, endPoint y: 202, distance: 66.6
click at [434, 202] on div "Site" at bounding box center [354, 204] width 278 height 12
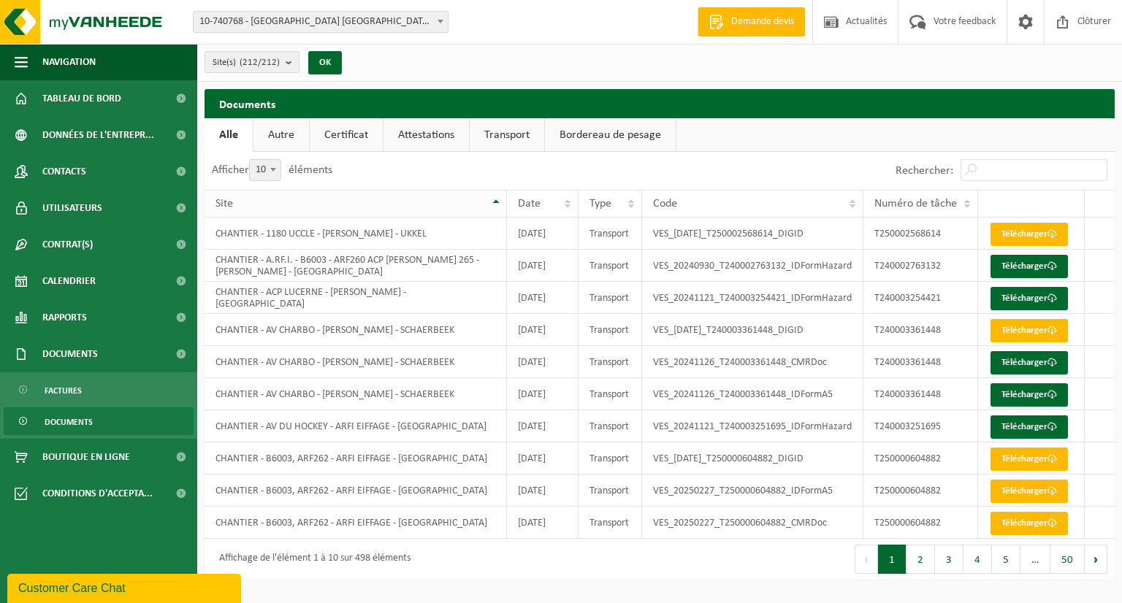
click at [499, 204] on th "Site" at bounding box center [355, 204] width 302 height 28
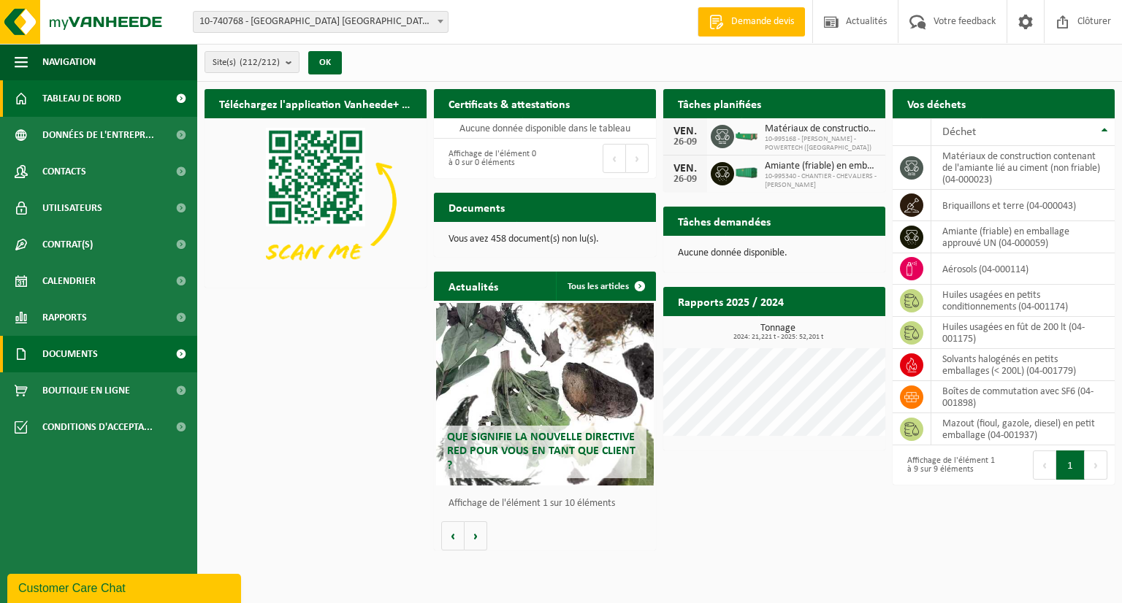
click at [180, 356] on span at bounding box center [180, 354] width 33 height 37
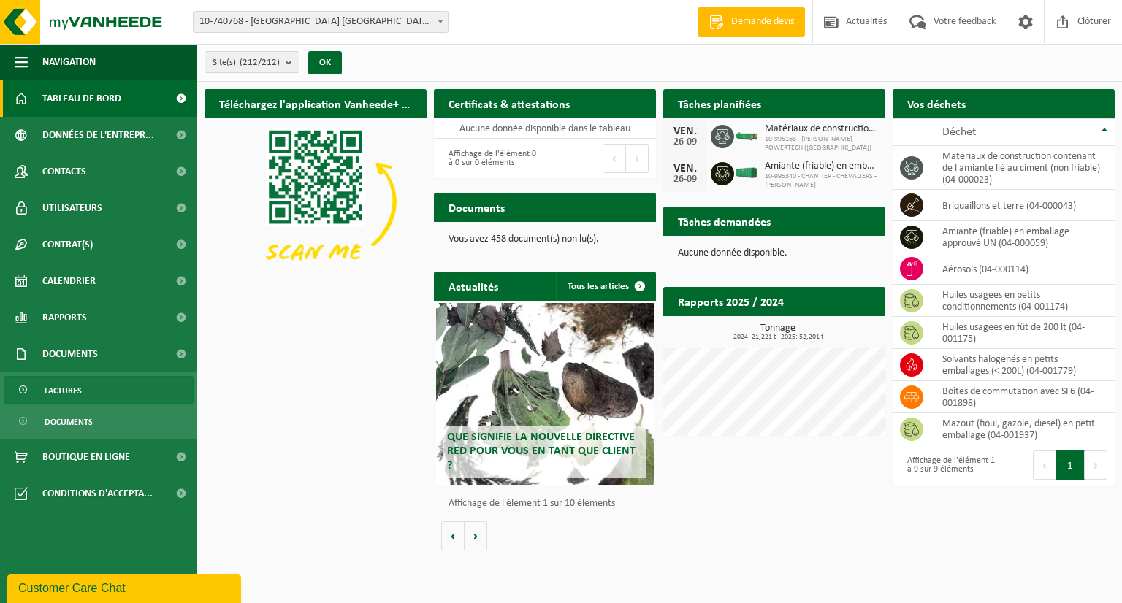
click at [96, 386] on link "Factures" at bounding box center [99, 390] width 190 height 28
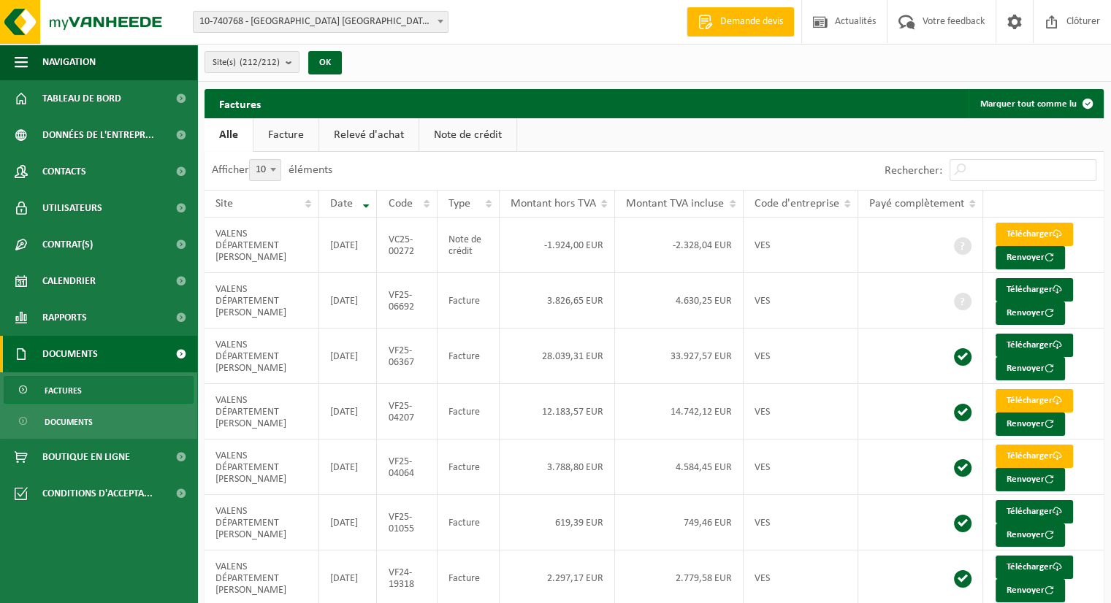
click at [81, 420] on span "Documents" at bounding box center [69, 422] width 48 height 28
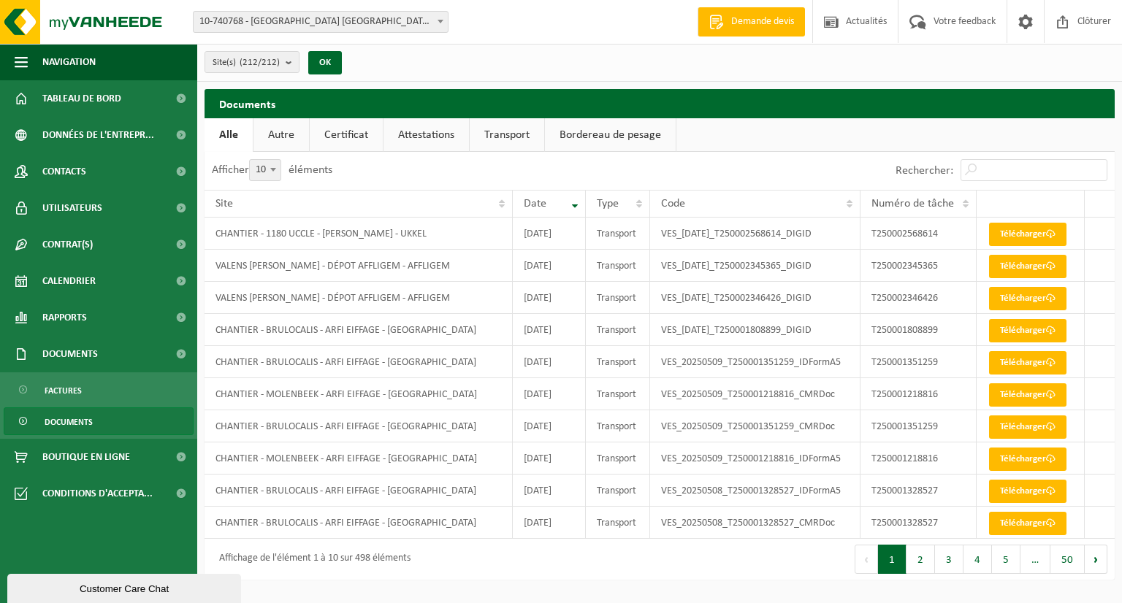
click at [462, 578] on div "Documents Patientez Le téléchargement est un peu long en raison de la grande qu…" at bounding box center [659, 338] width 925 height 498
click at [280, 172] on span at bounding box center [273, 169] width 15 height 19
click at [280, 160] on select "10 25 50 100" at bounding box center [275, 159] width 44 height 1
select select "100"
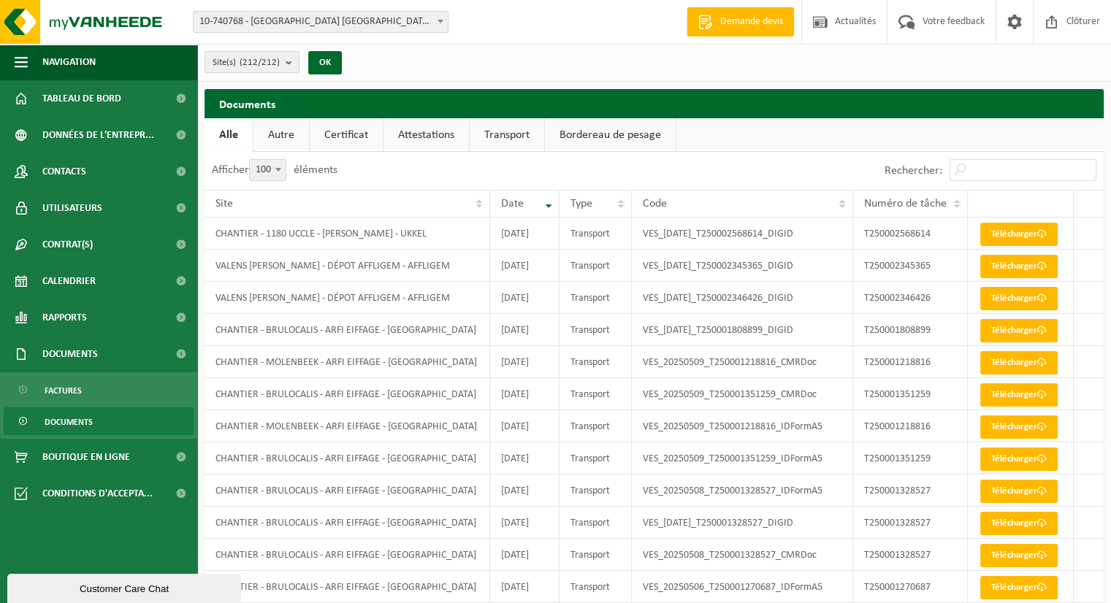
click at [510, 145] on link "Transport" at bounding box center [507, 135] width 74 height 34
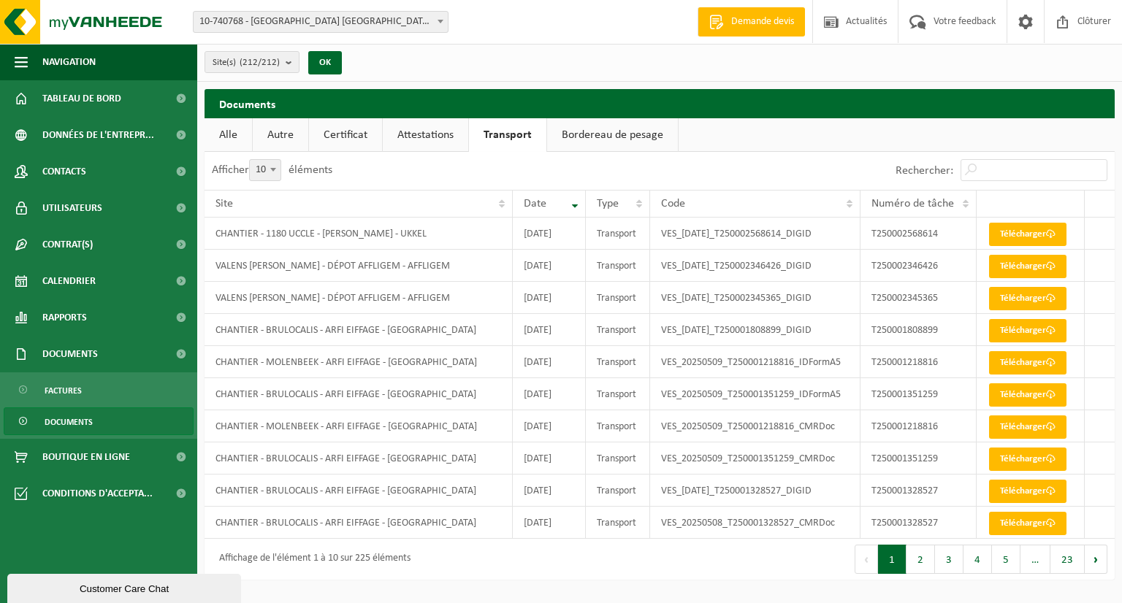
click at [409, 136] on link "Attestations" at bounding box center [425, 135] width 85 height 34
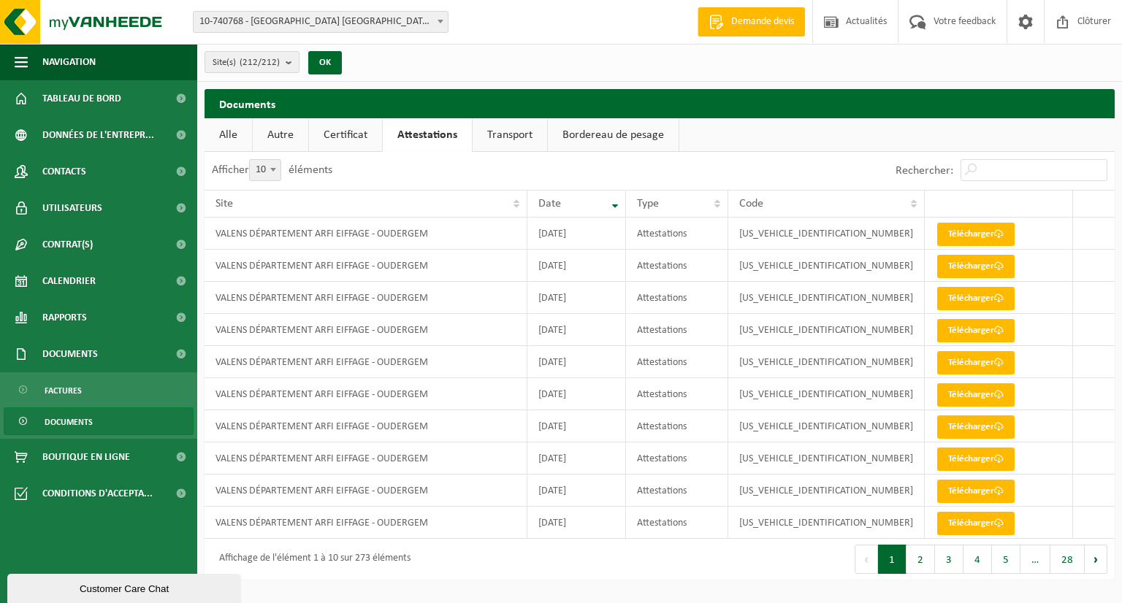
click at [343, 142] on link "Certificat" at bounding box center [345, 135] width 73 height 34
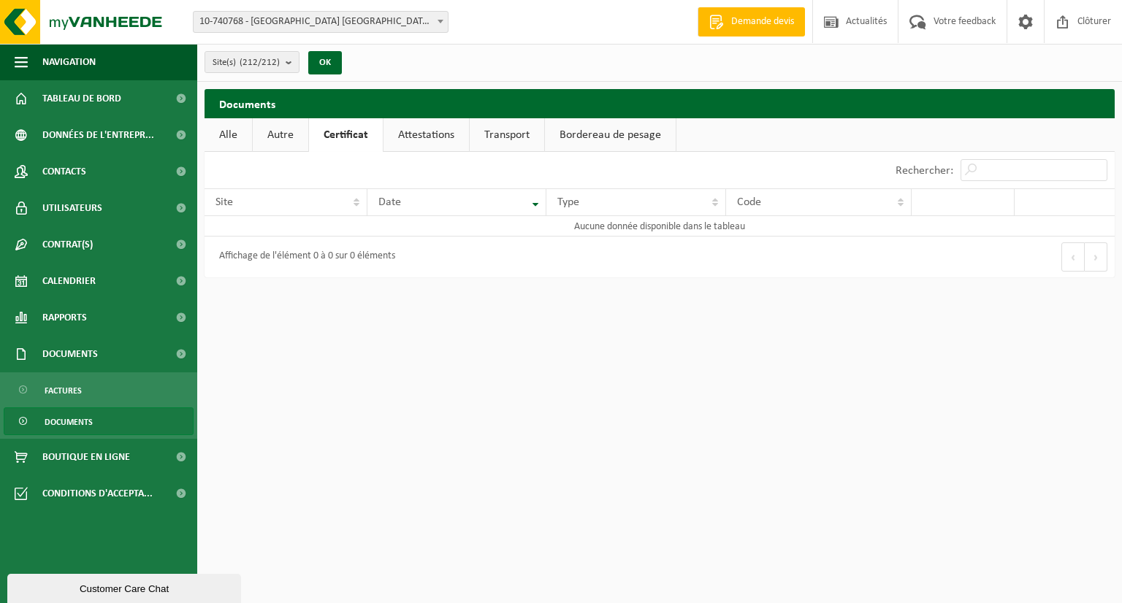
click at [276, 139] on link "Autre" at bounding box center [281, 135] width 56 height 34
click at [229, 139] on link "Alle" at bounding box center [227, 135] width 47 height 34
